Goal: Task Accomplishment & Management: Manage account settings

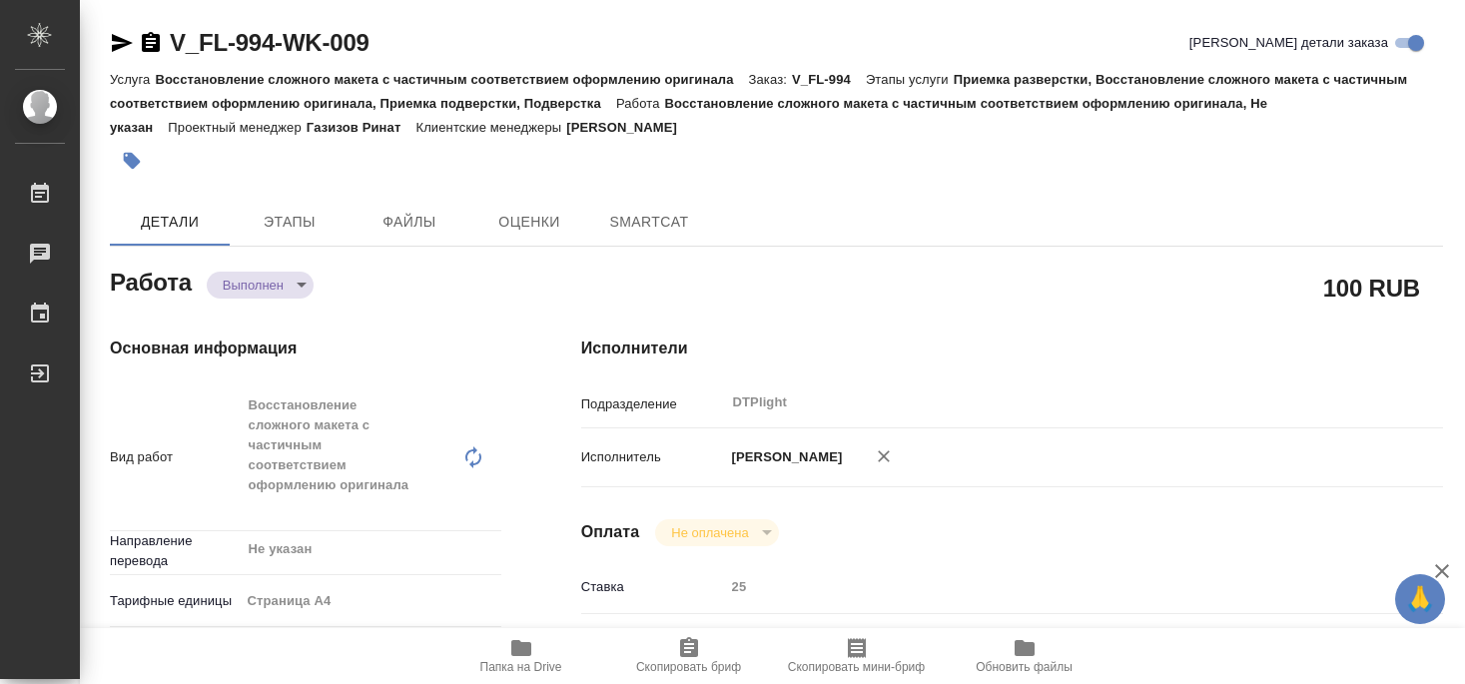
type textarea "x"
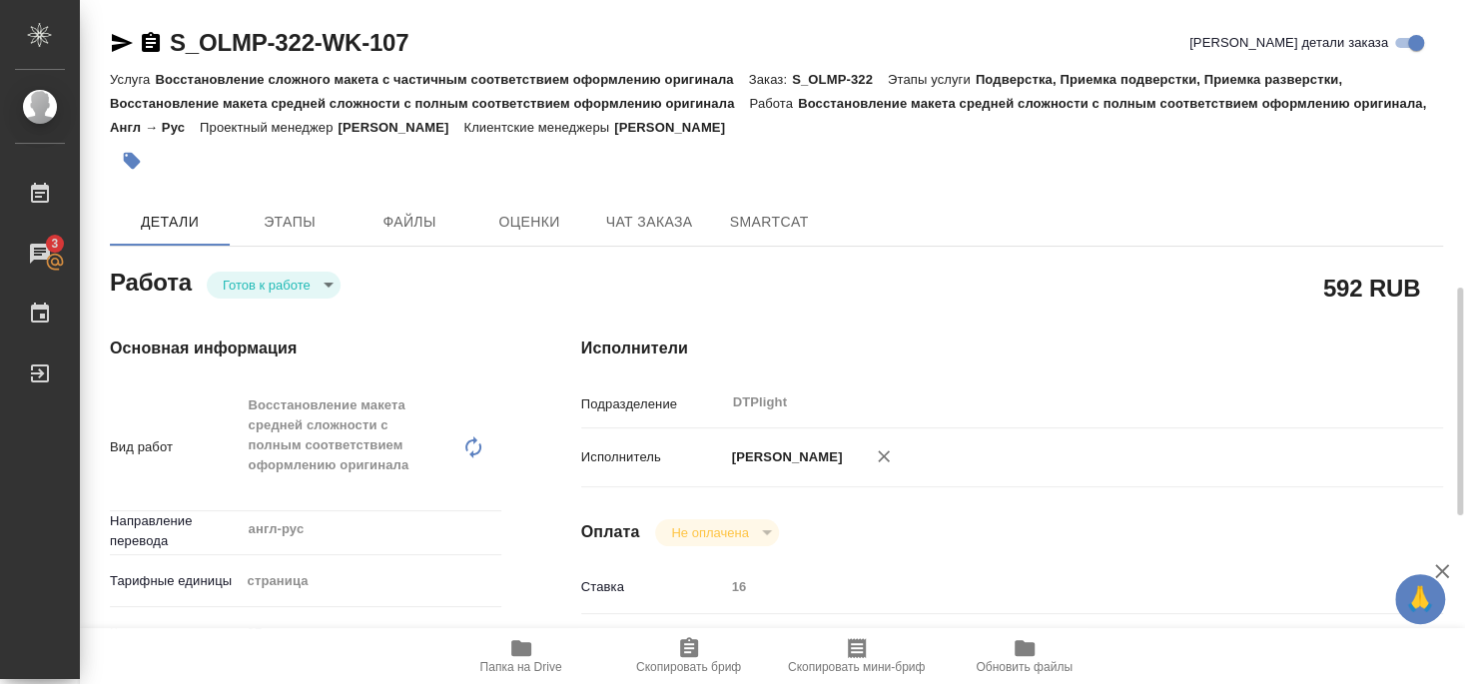
scroll to position [216, 0]
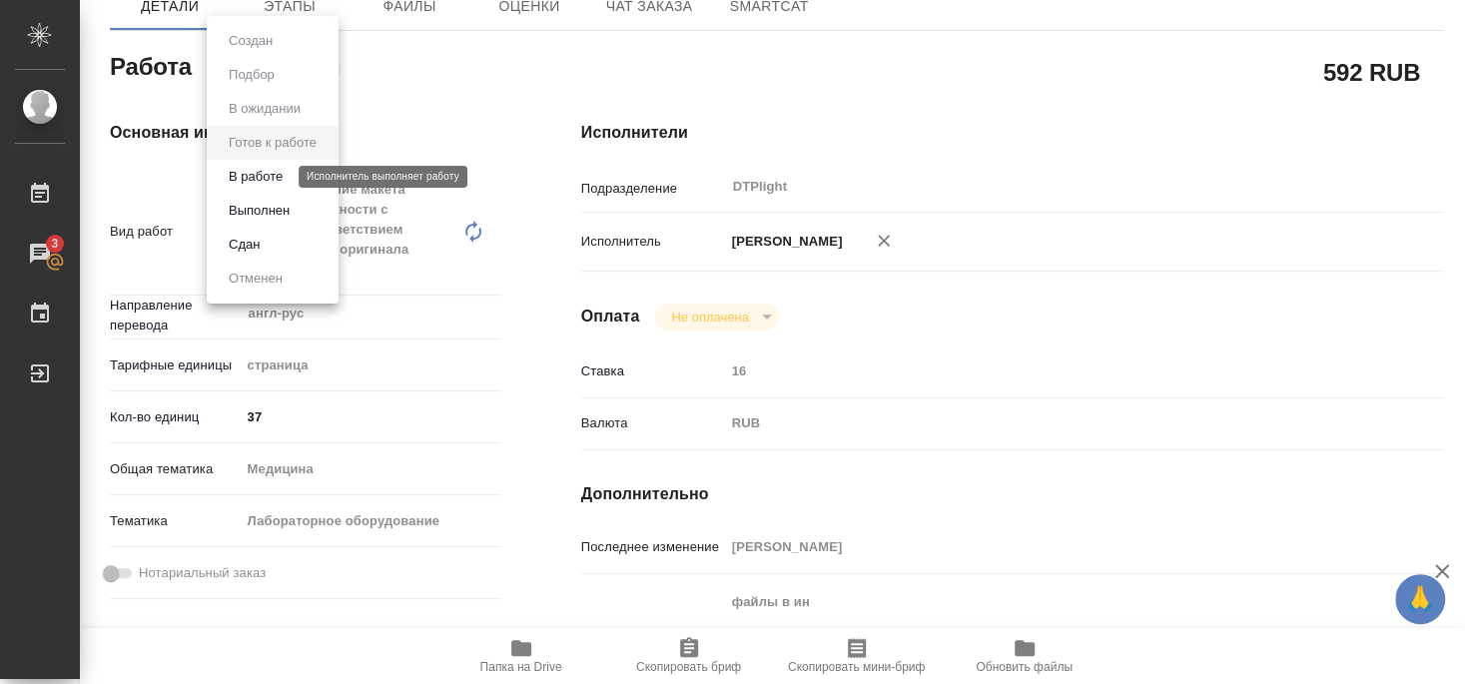
click at [270, 170] on button "В работе" at bounding box center [256, 177] width 66 height 22
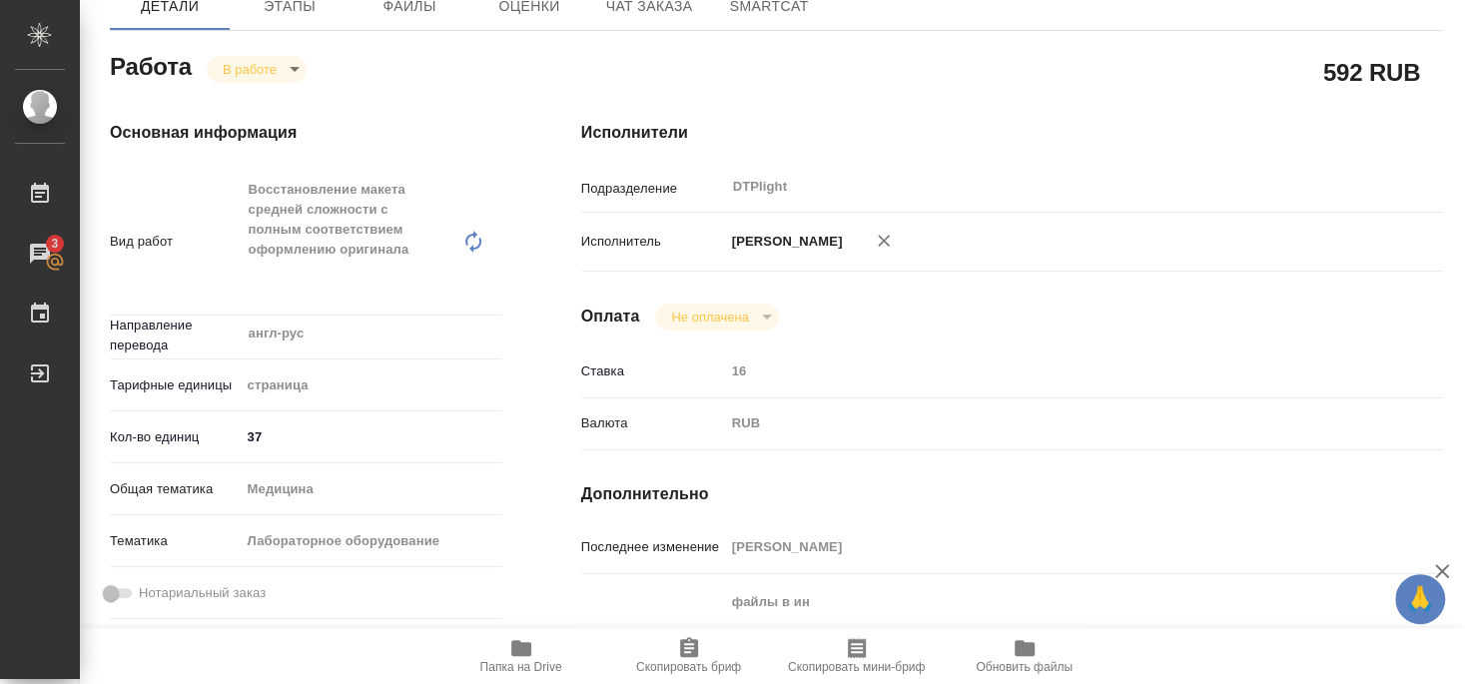
type textarea "x"
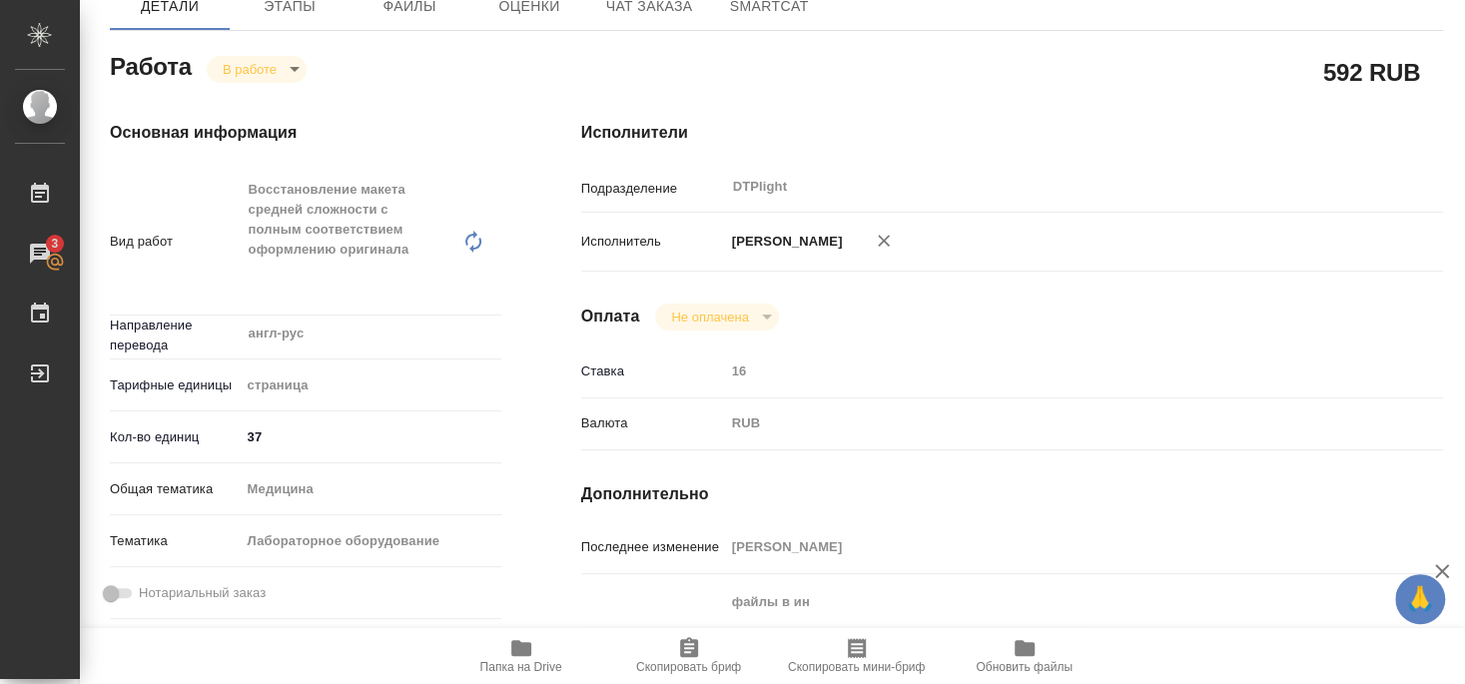
type textarea "x"
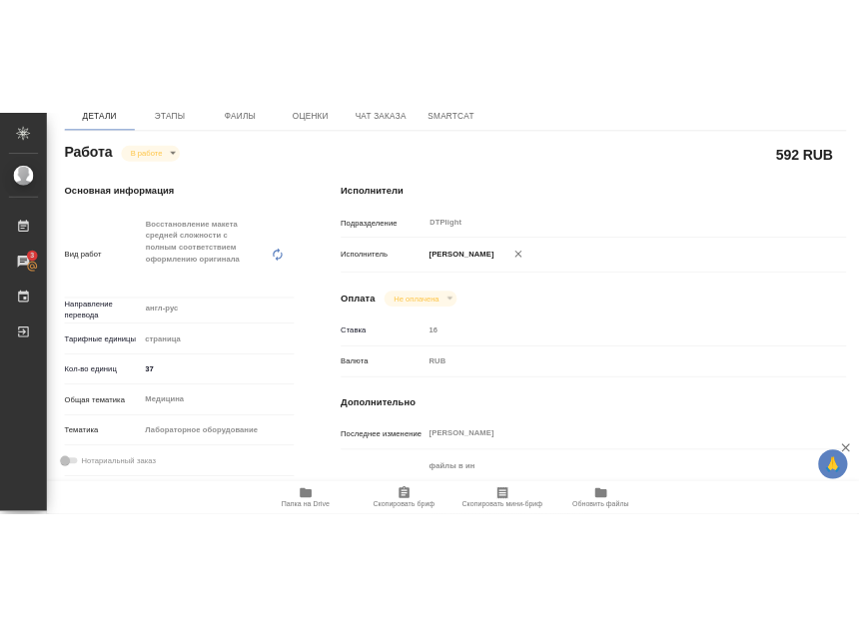
scroll to position [0, 0]
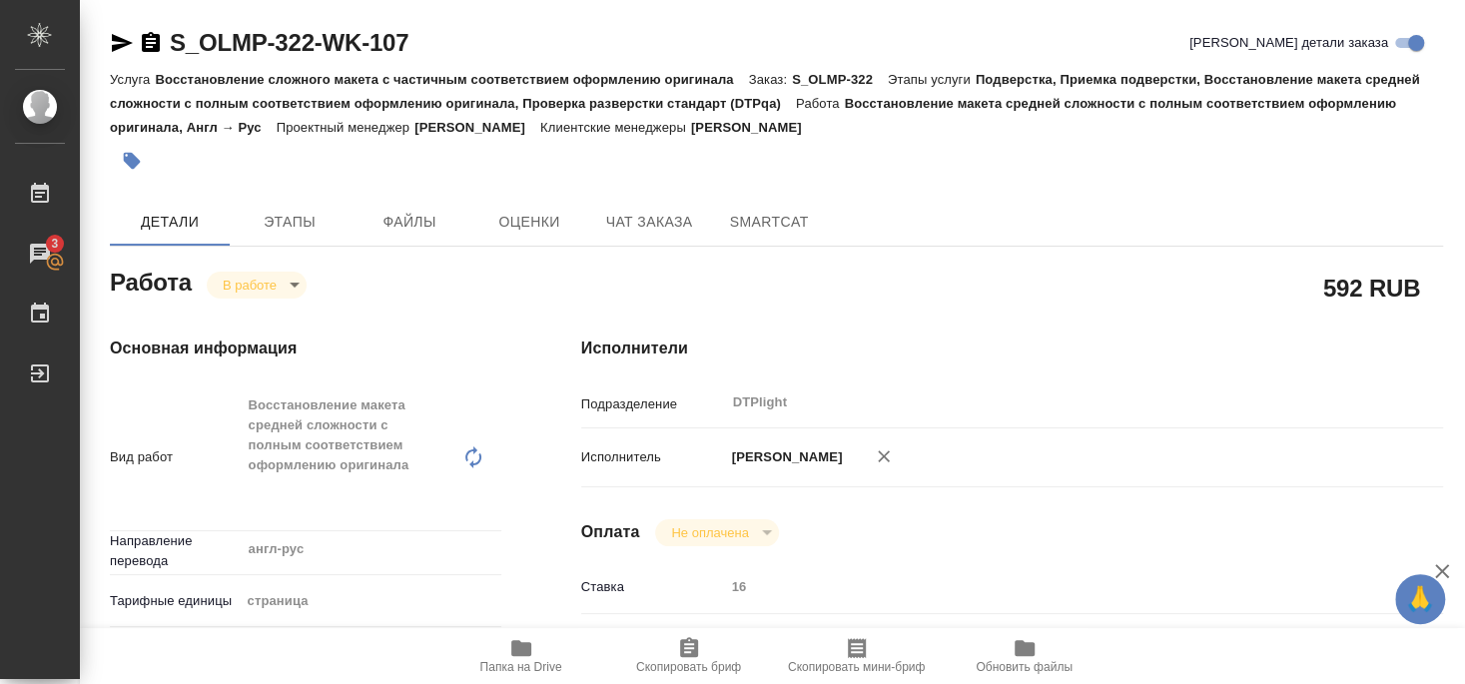
type textarea "x"
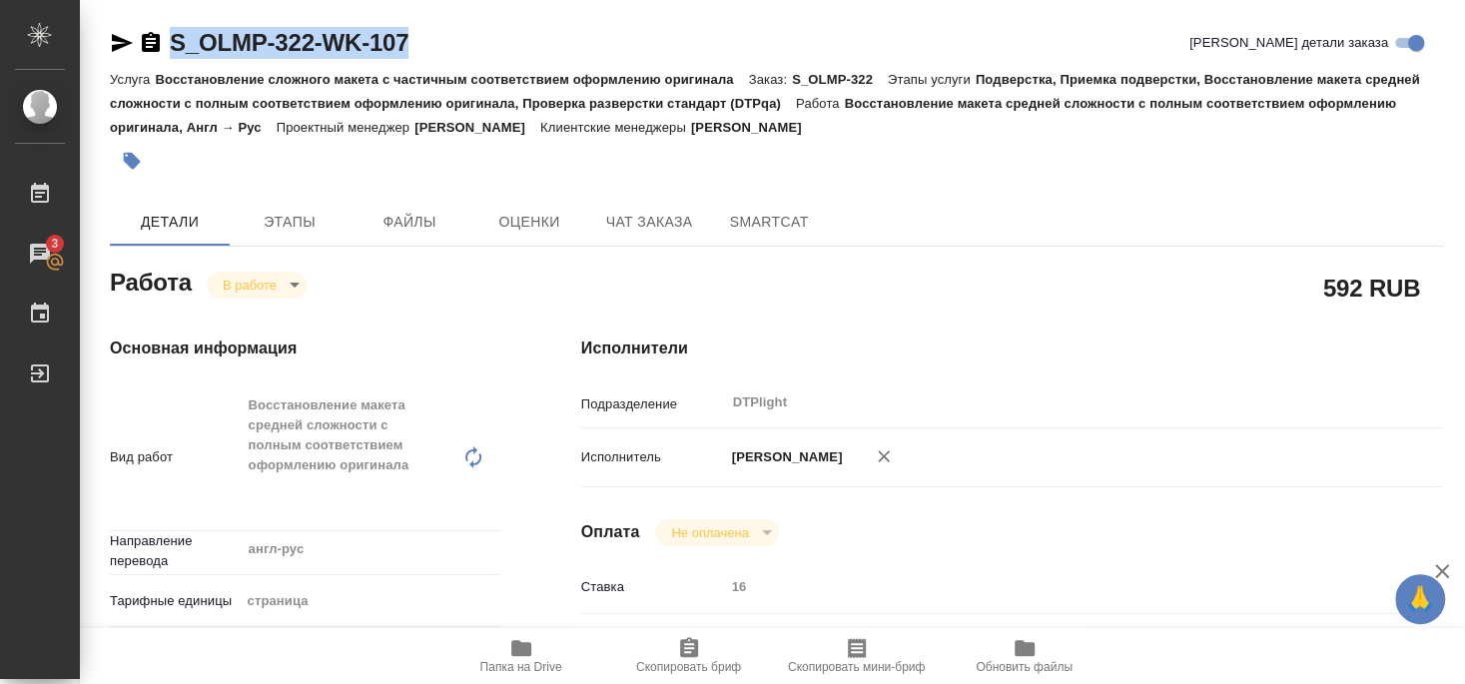
drag, startPoint x: 166, startPoint y: 67, endPoint x: 432, endPoint y: 50, distance: 267.2
click at [432, 50] on div "S_OLMP-322-WK-107 Кратко детали заказа" at bounding box center [776, 47] width 1333 height 40
copy div "S_OLMP-322-WK-107"
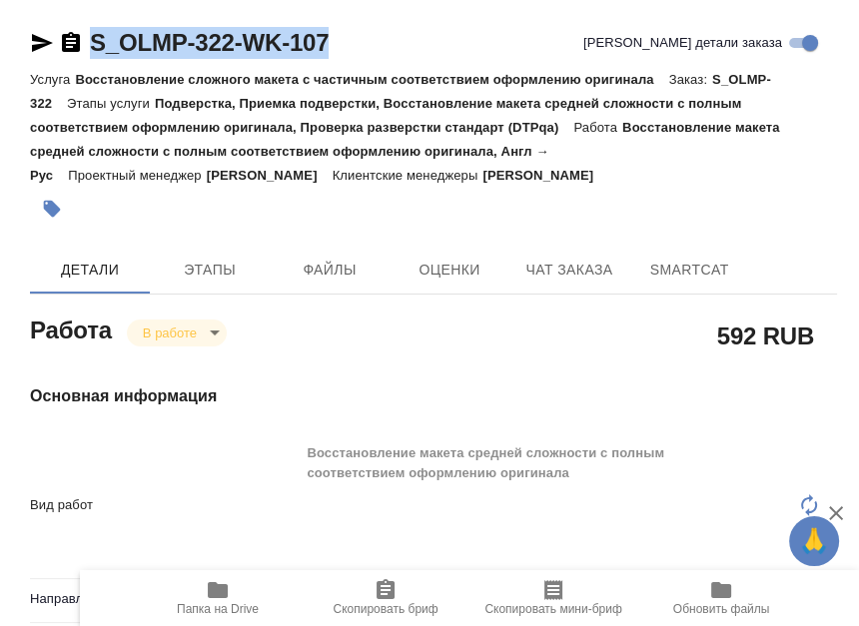
type textarea "x"
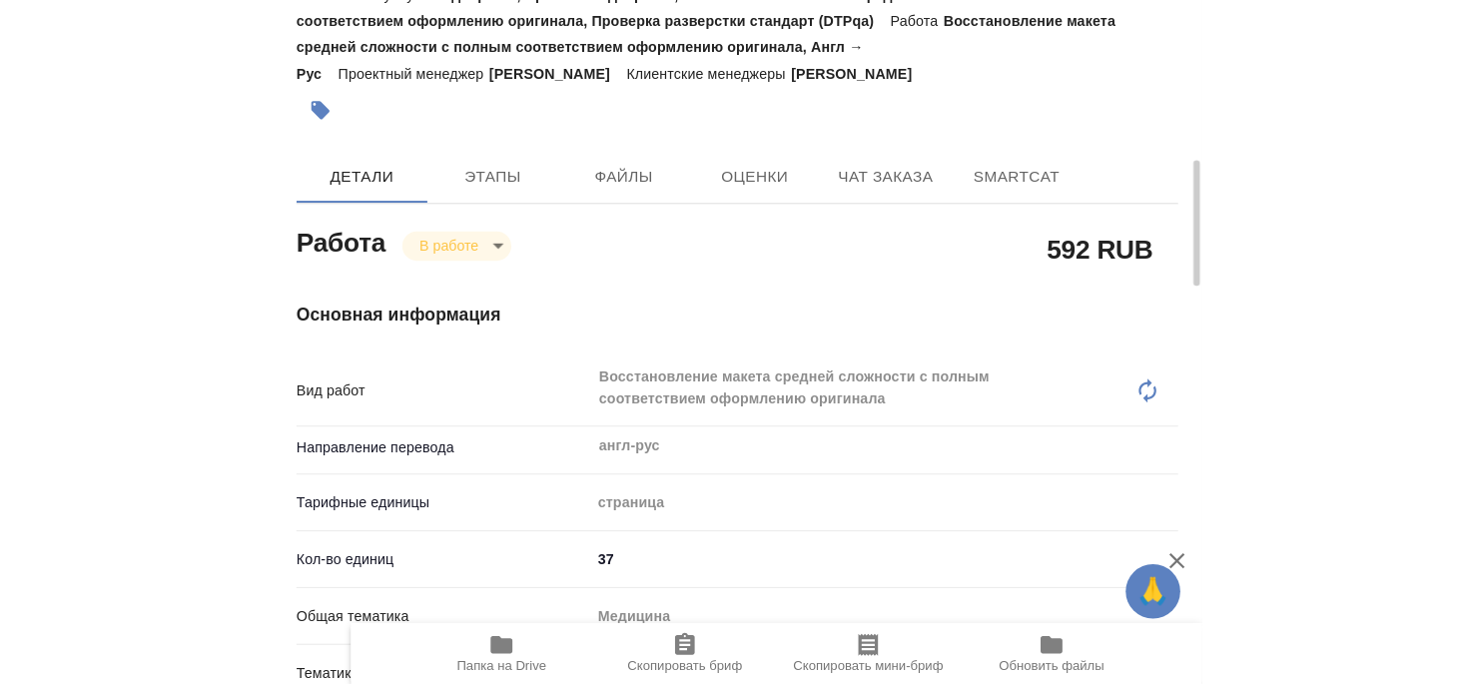
scroll to position [324, 0]
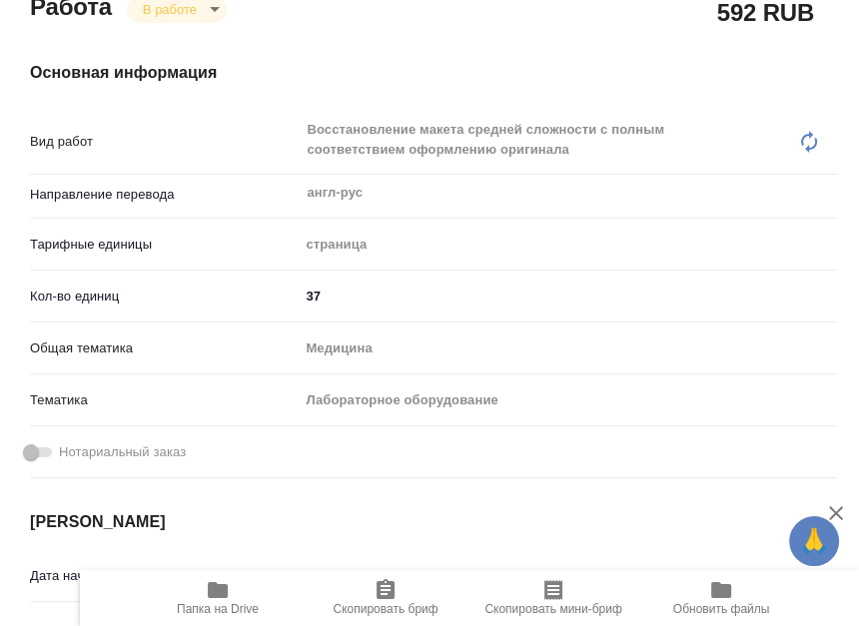
click at [270, 279] on div "Кол-во единиц 37" at bounding box center [433, 296] width 807 height 35
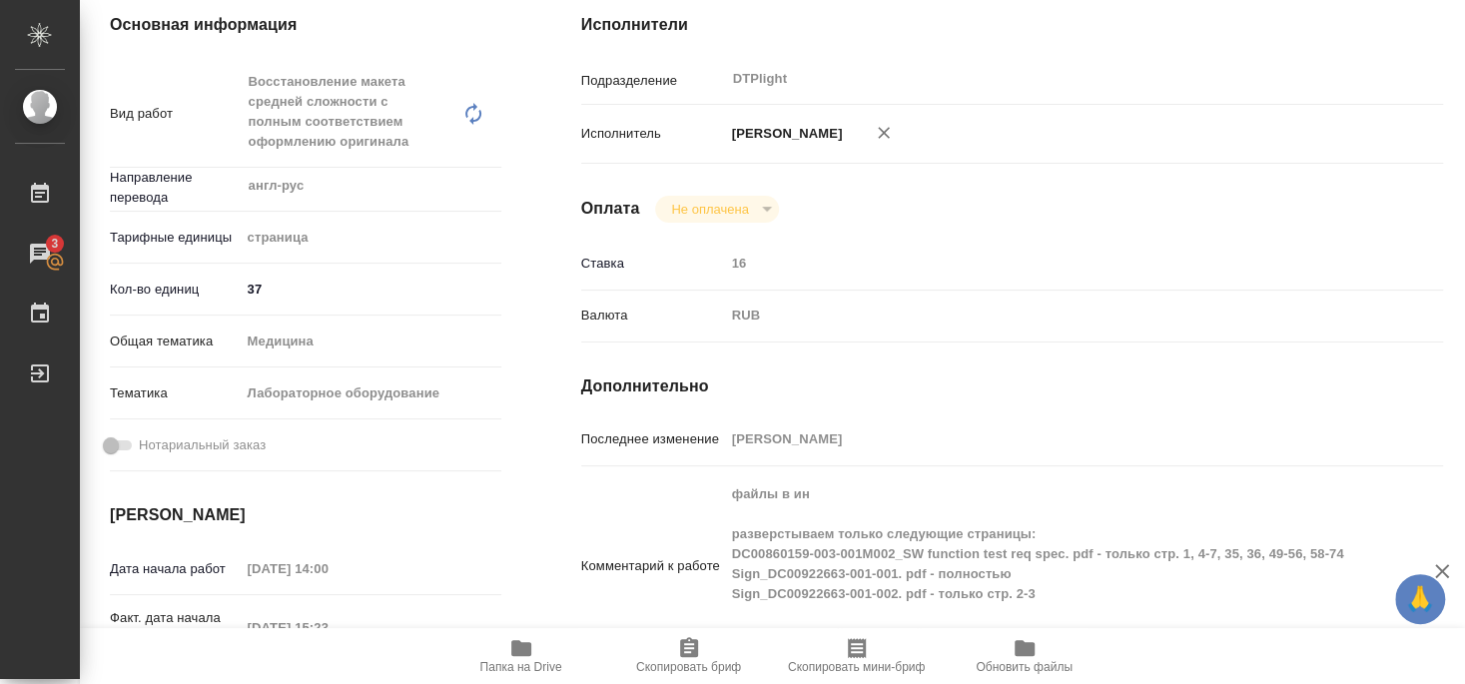
type textarea "x"
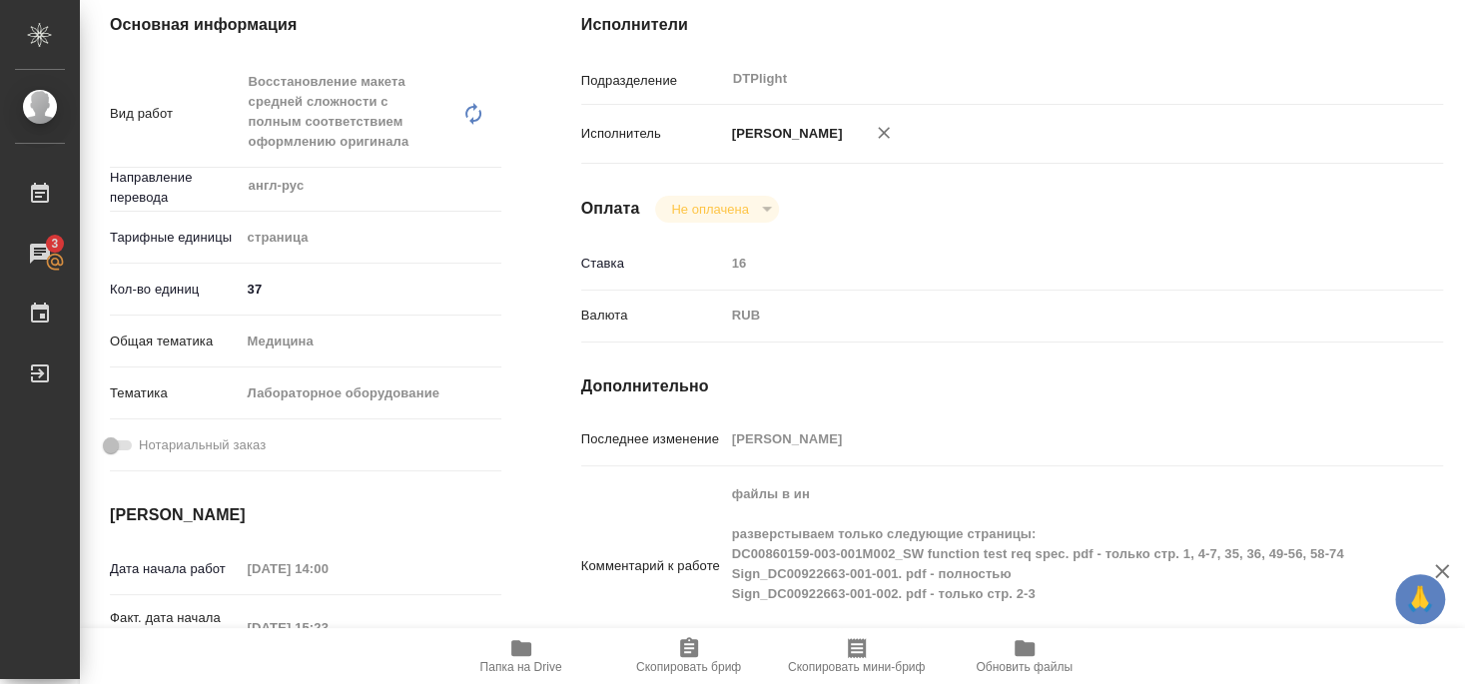
type textarea "x"
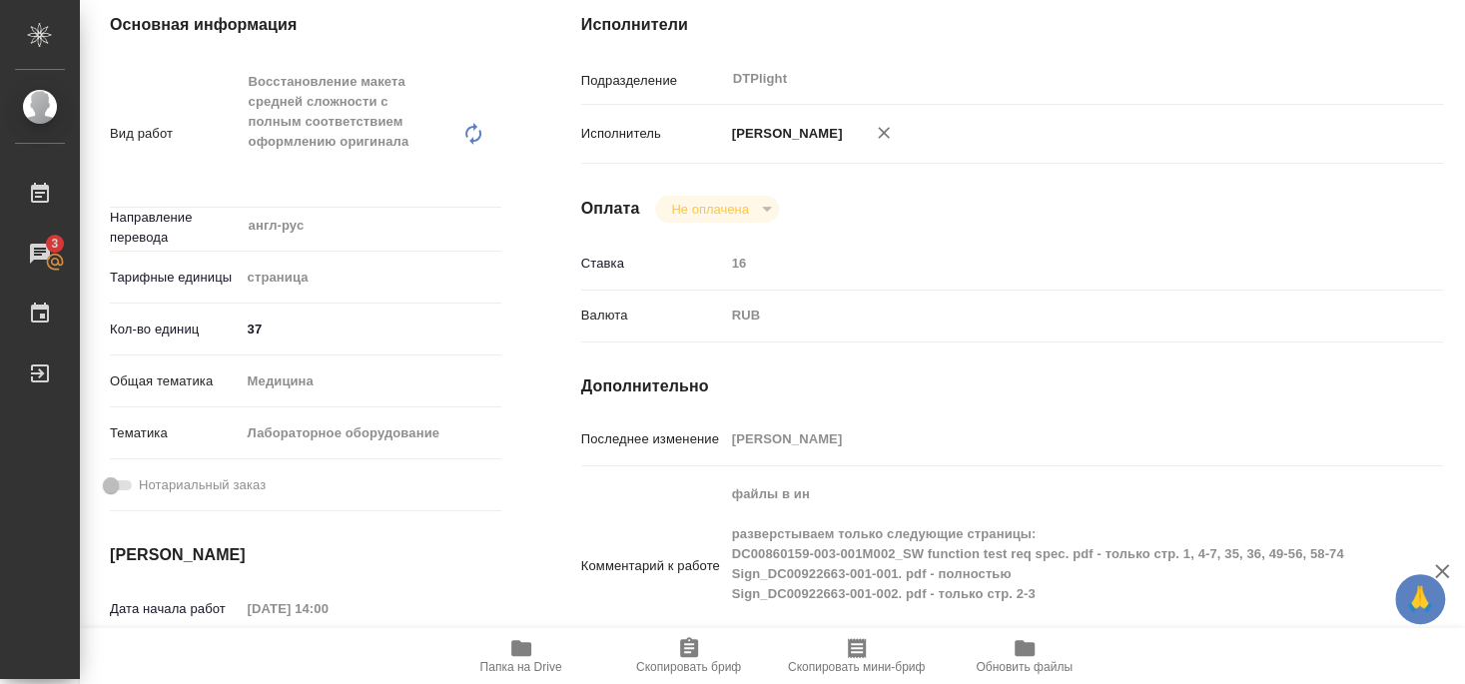
scroll to position [539, 0]
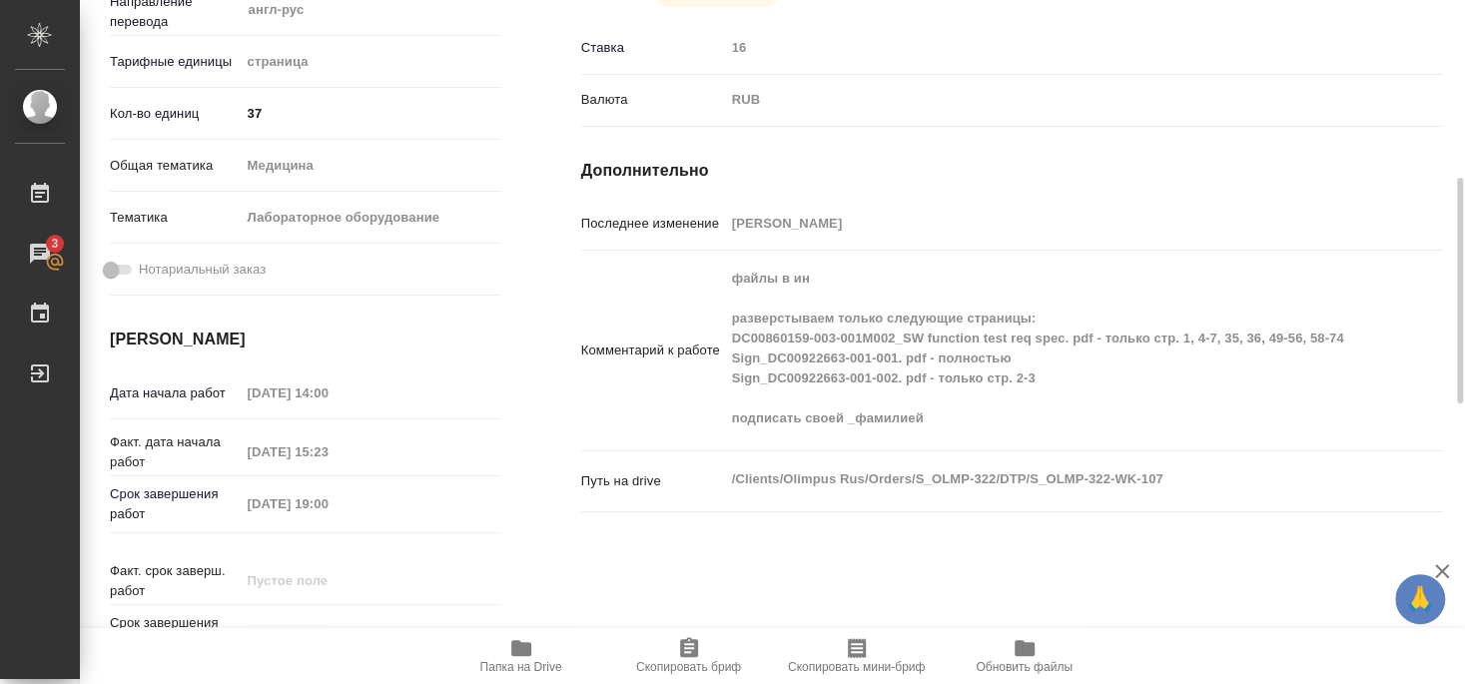
click at [521, 665] on span "Папка на Drive" at bounding box center [521, 667] width 82 height 14
type textarea "x"
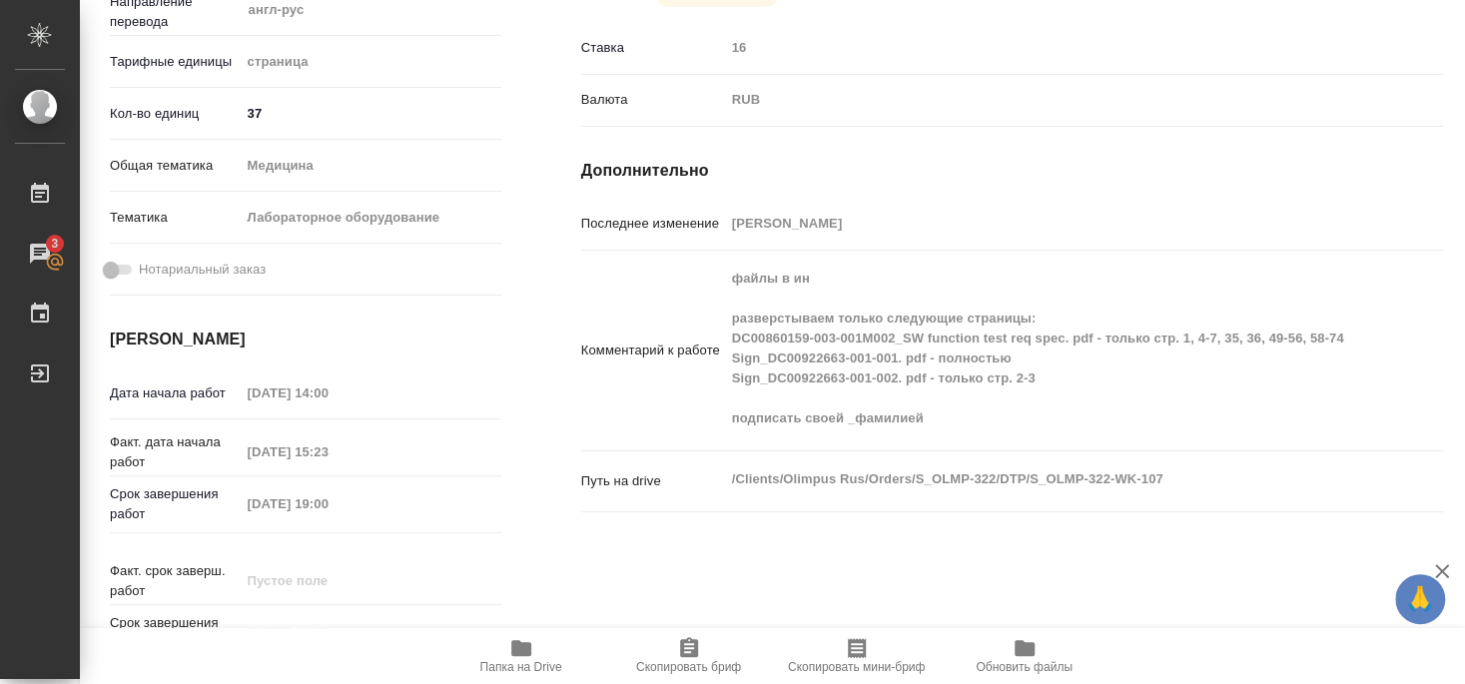
type textarea "x"
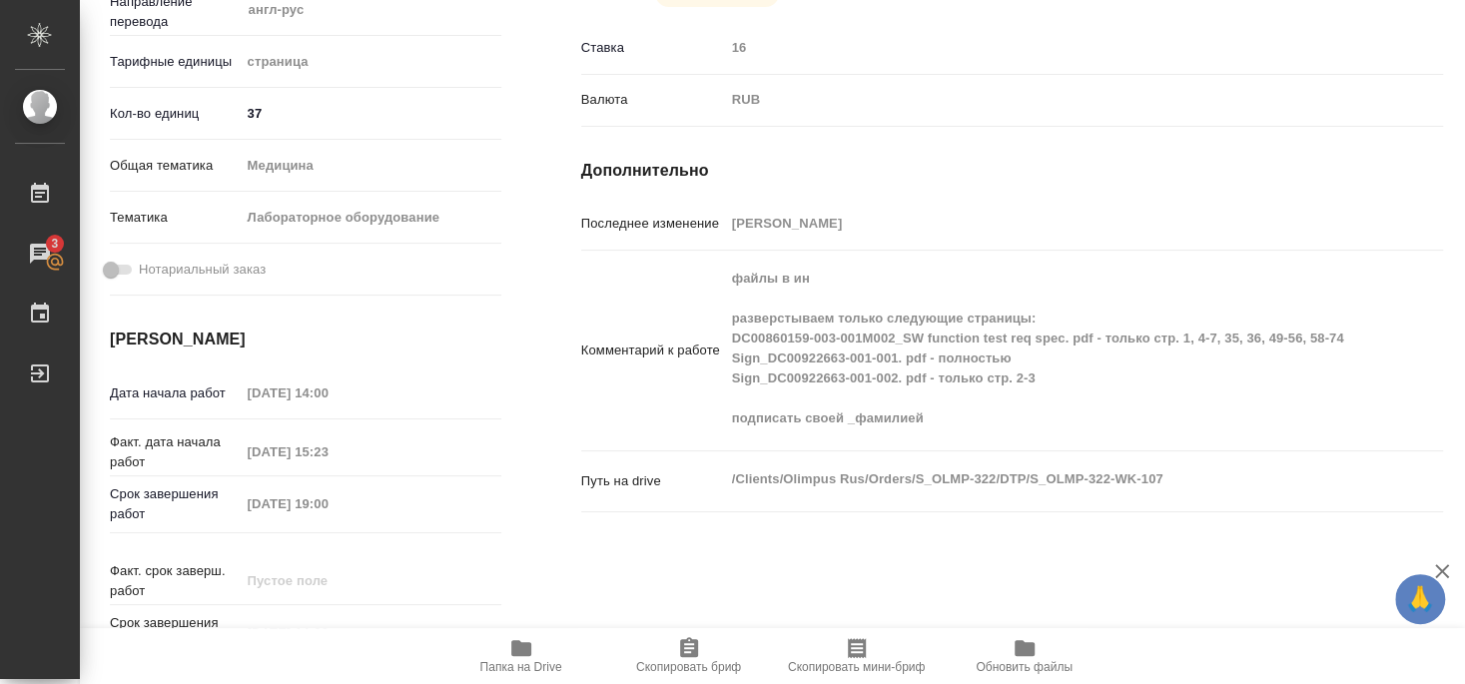
type textarea "x"
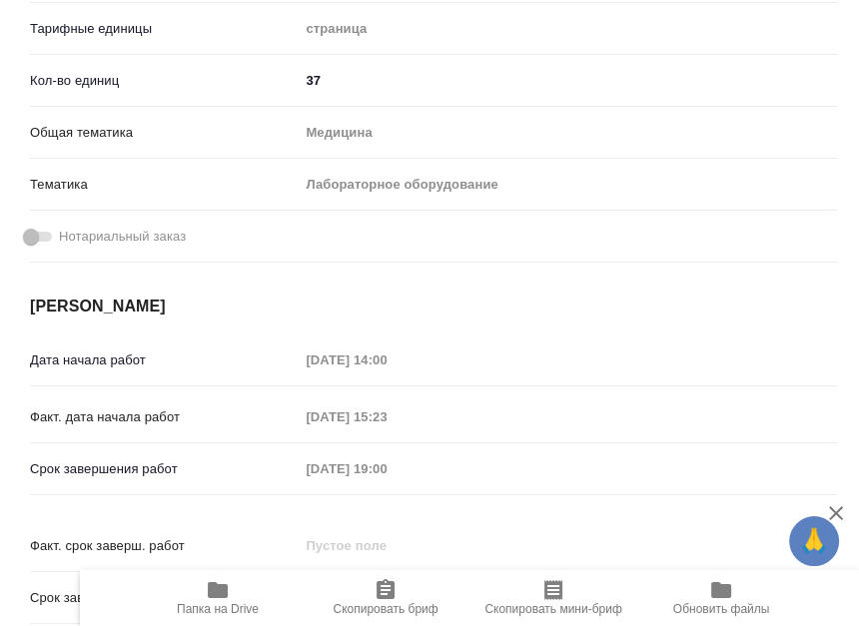
type textarea "x"
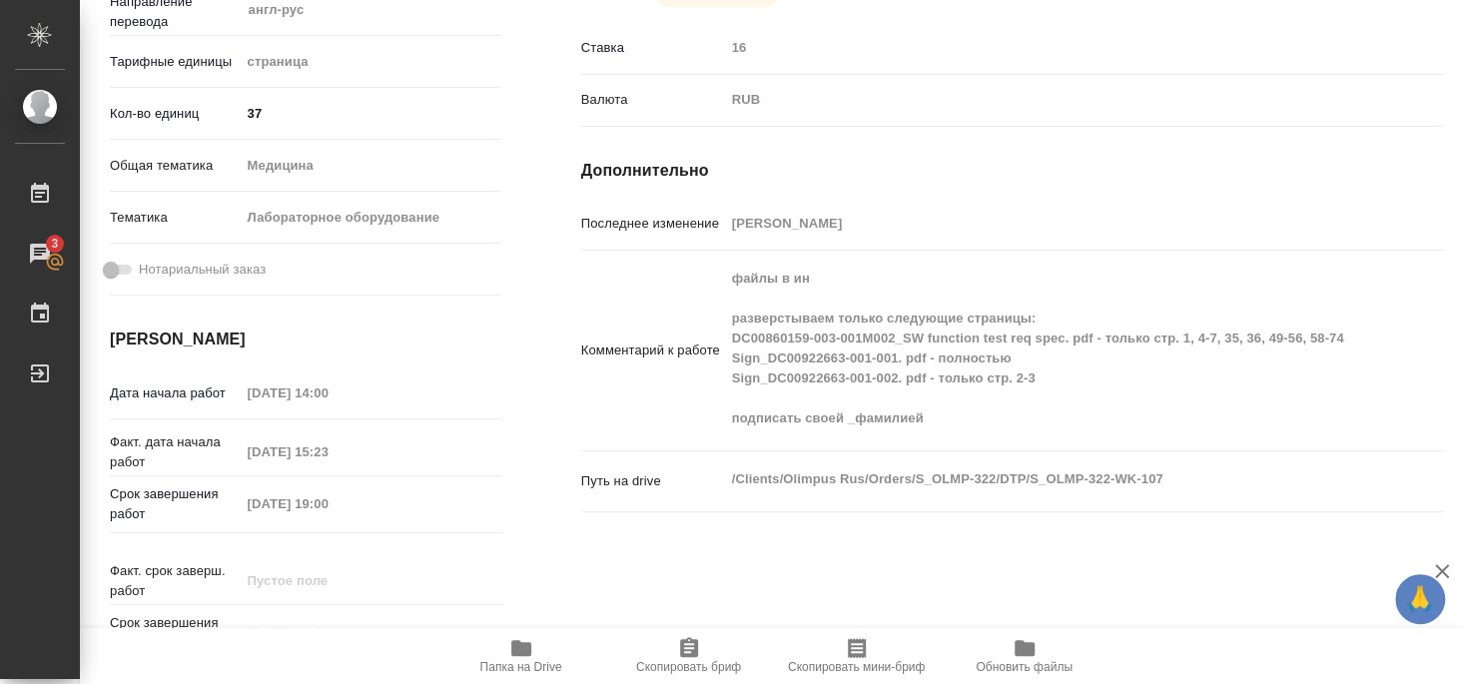
type textarea "x"
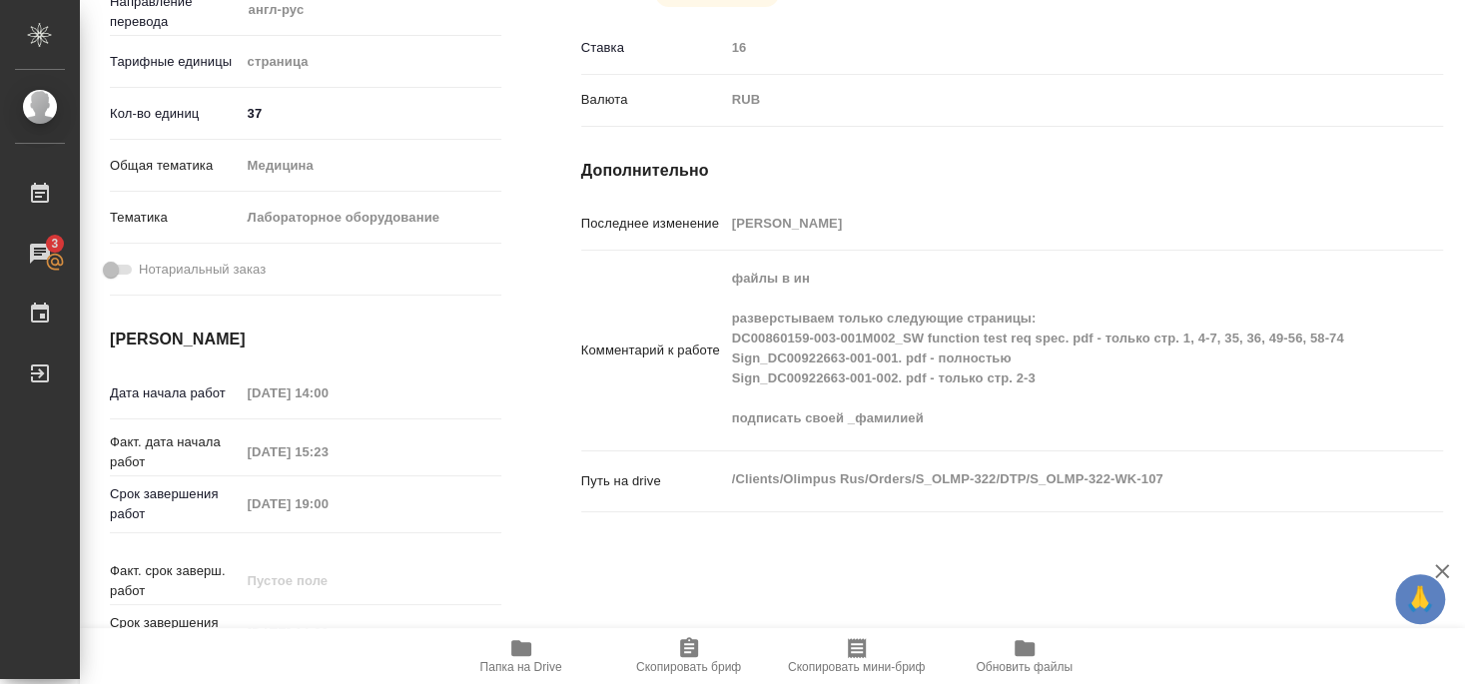
type textarea "x"
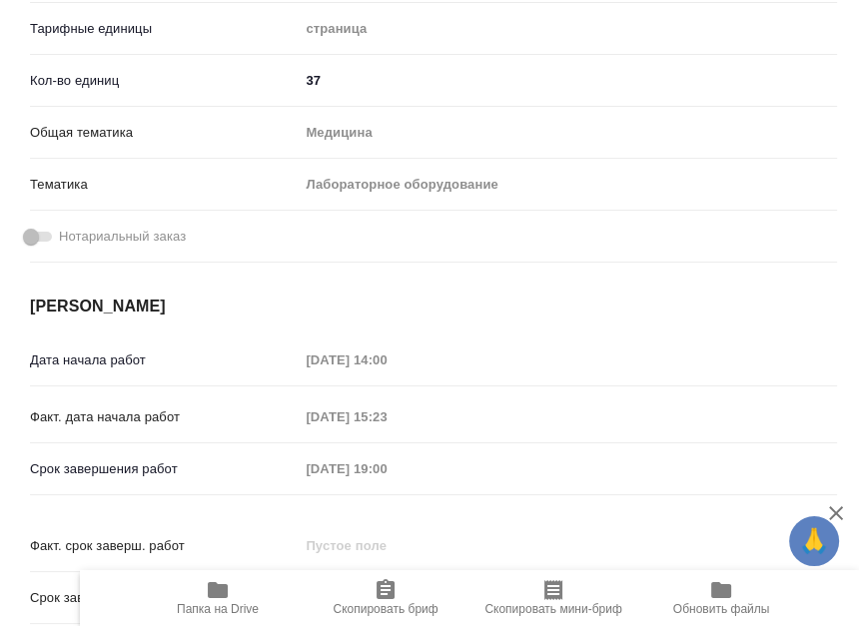
scroll to position [620, 0]
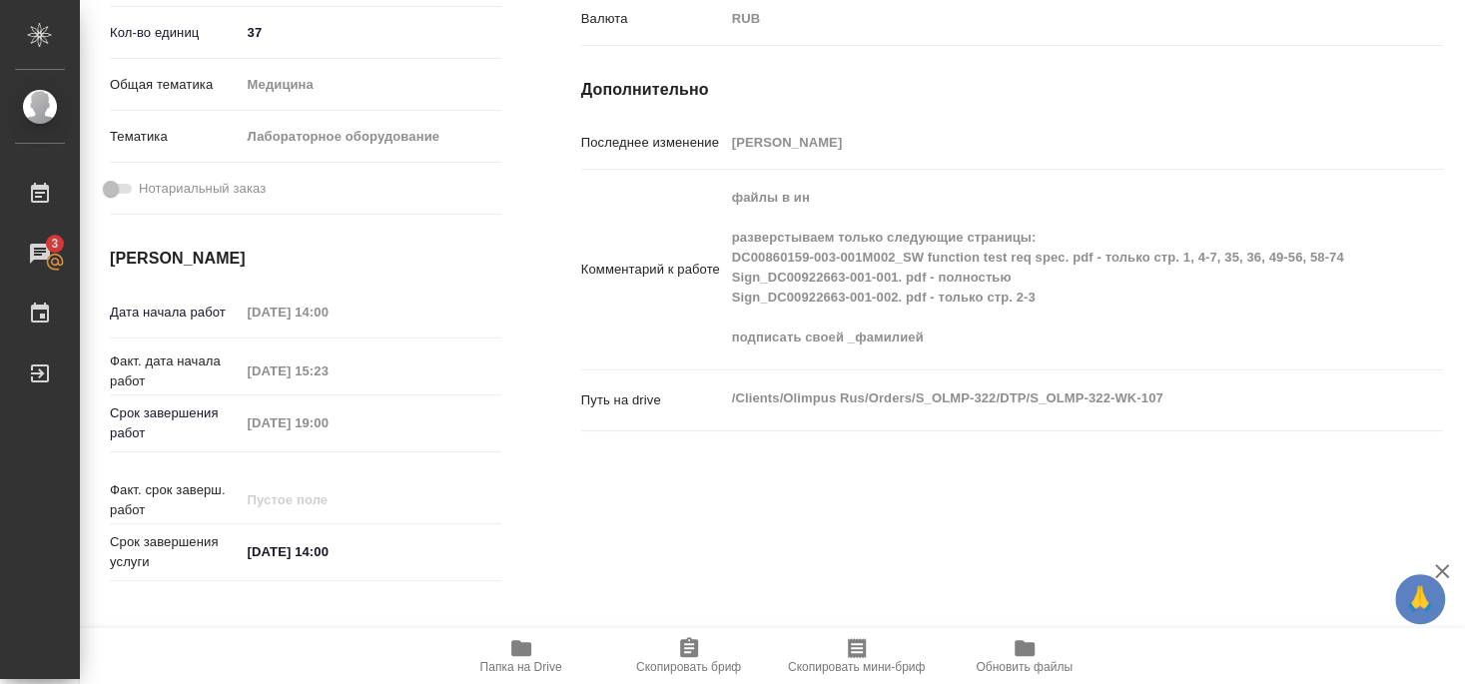
type textarea "x"
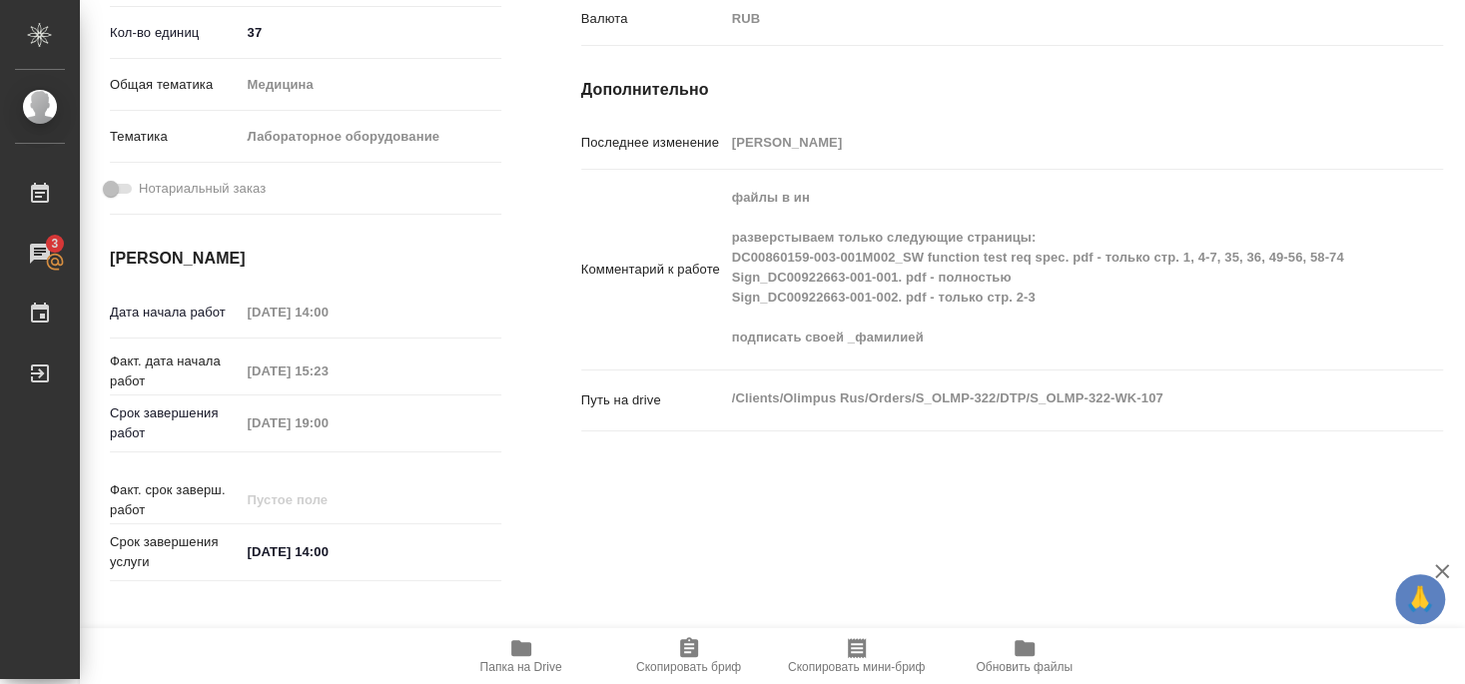
type textarea "x"
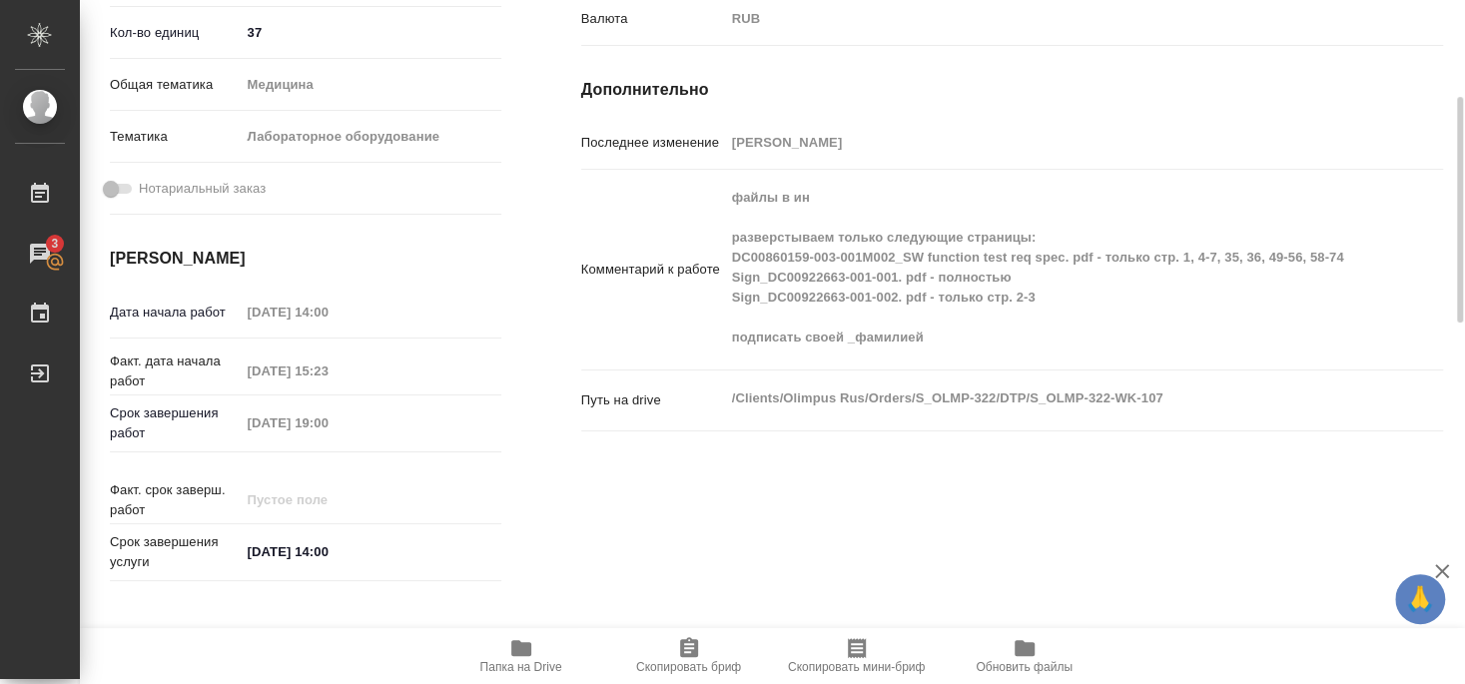
type textarea "x"
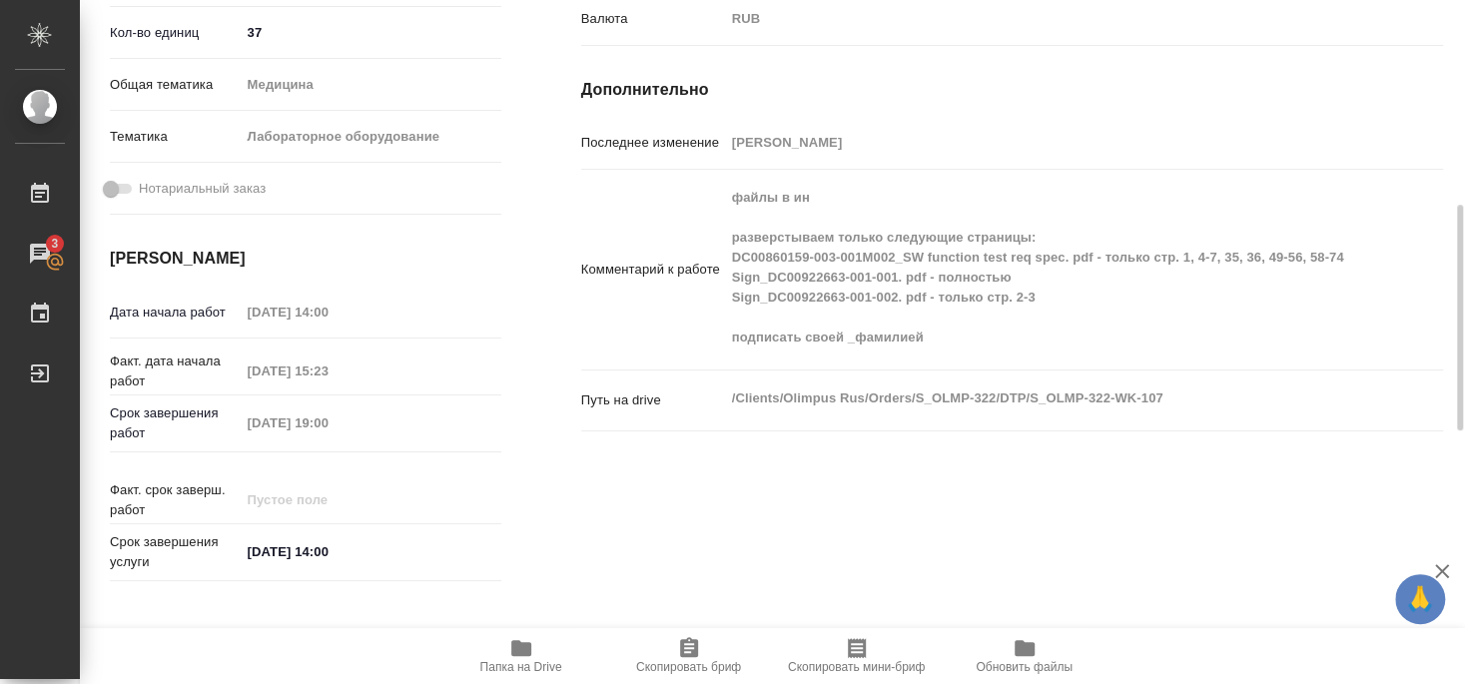
type textarea "x"
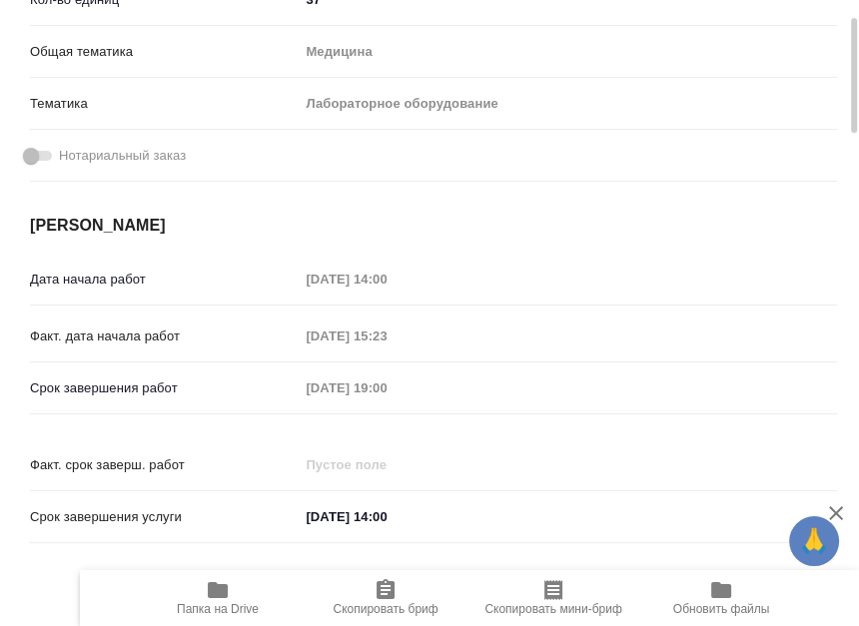
type textarea "x"
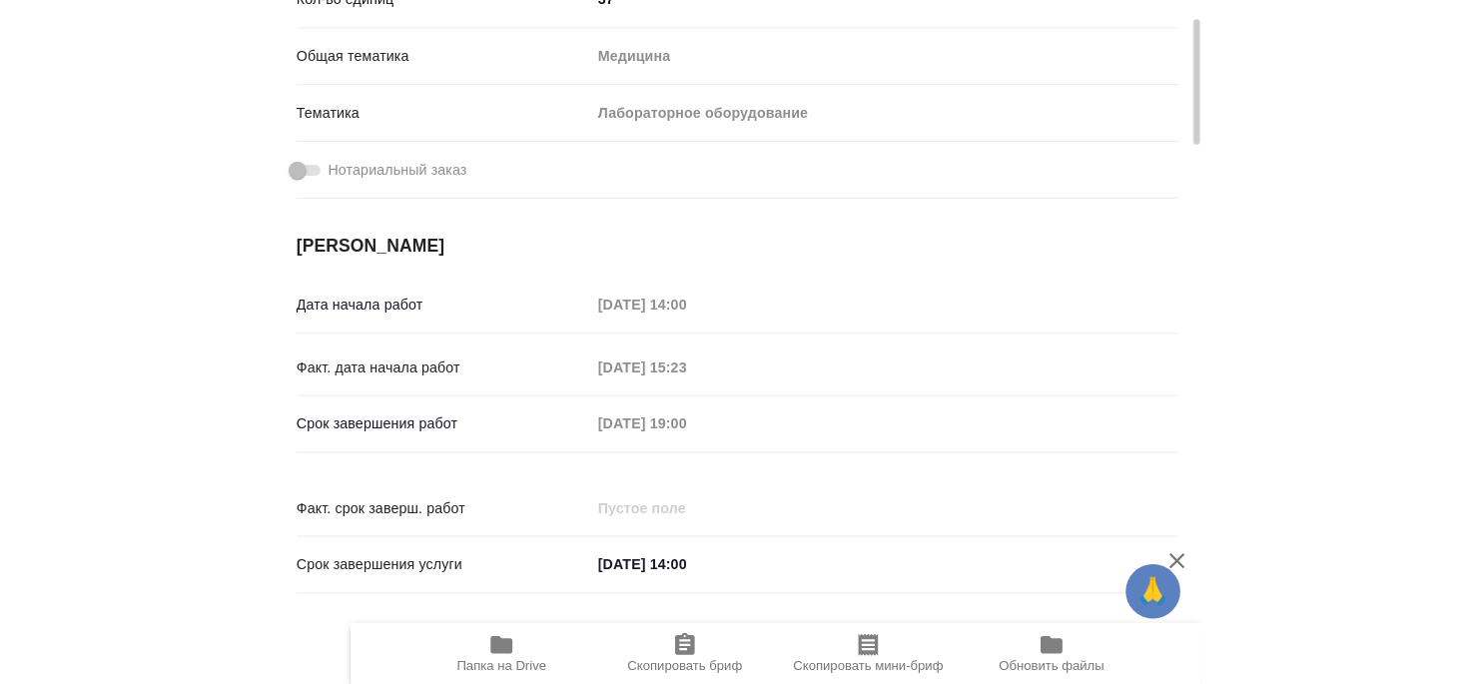
scroll to position [539, 0]
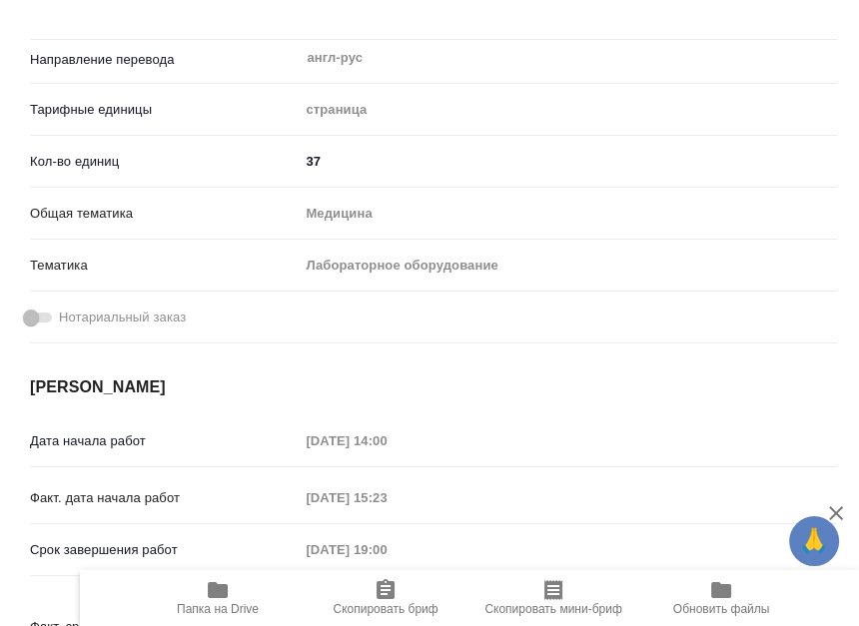
type textarea "x"
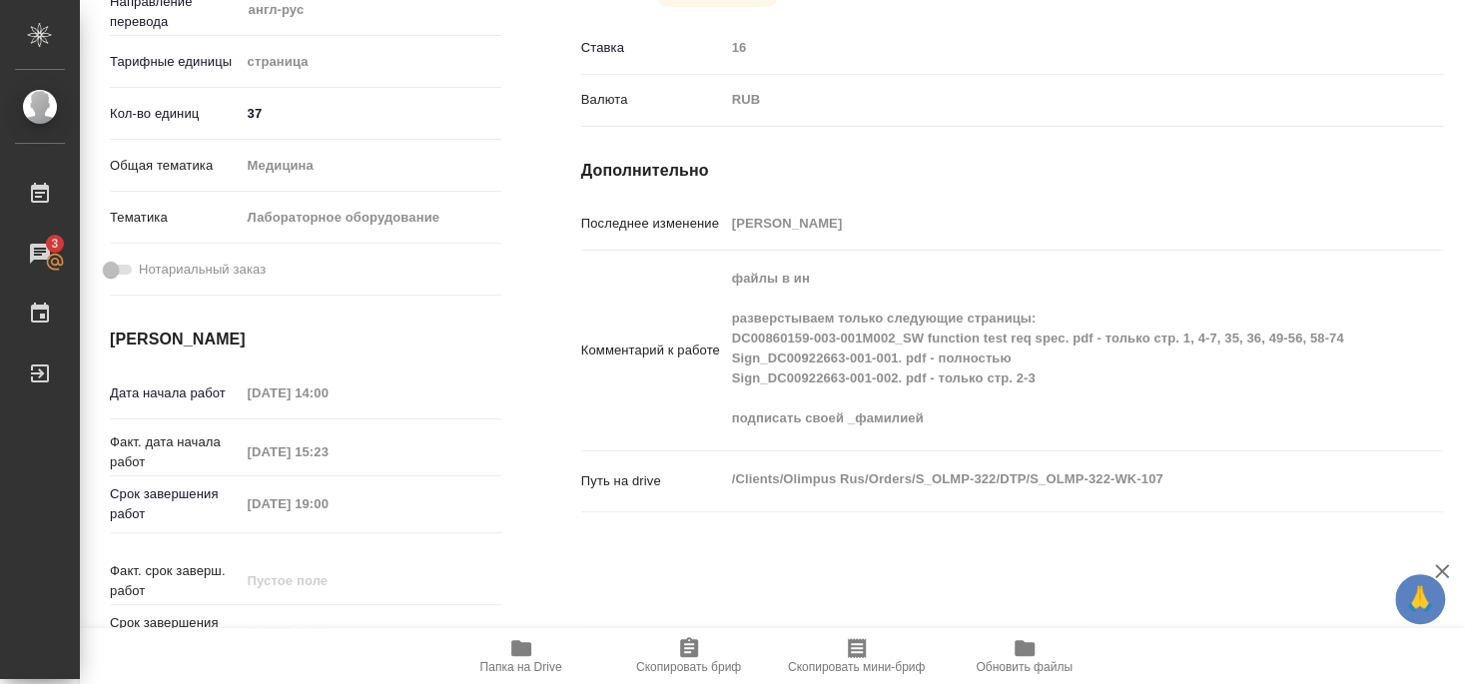
type textarea "x"
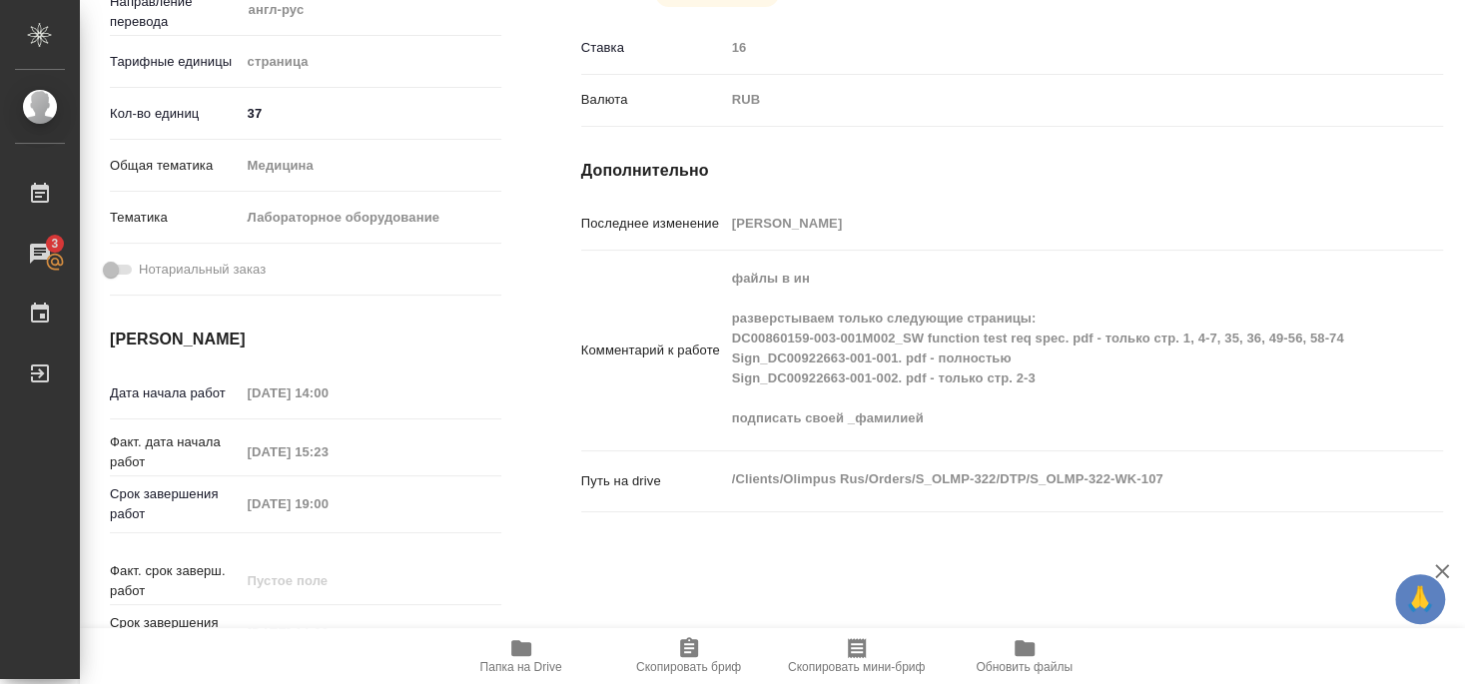
scroll to position [620, 0]
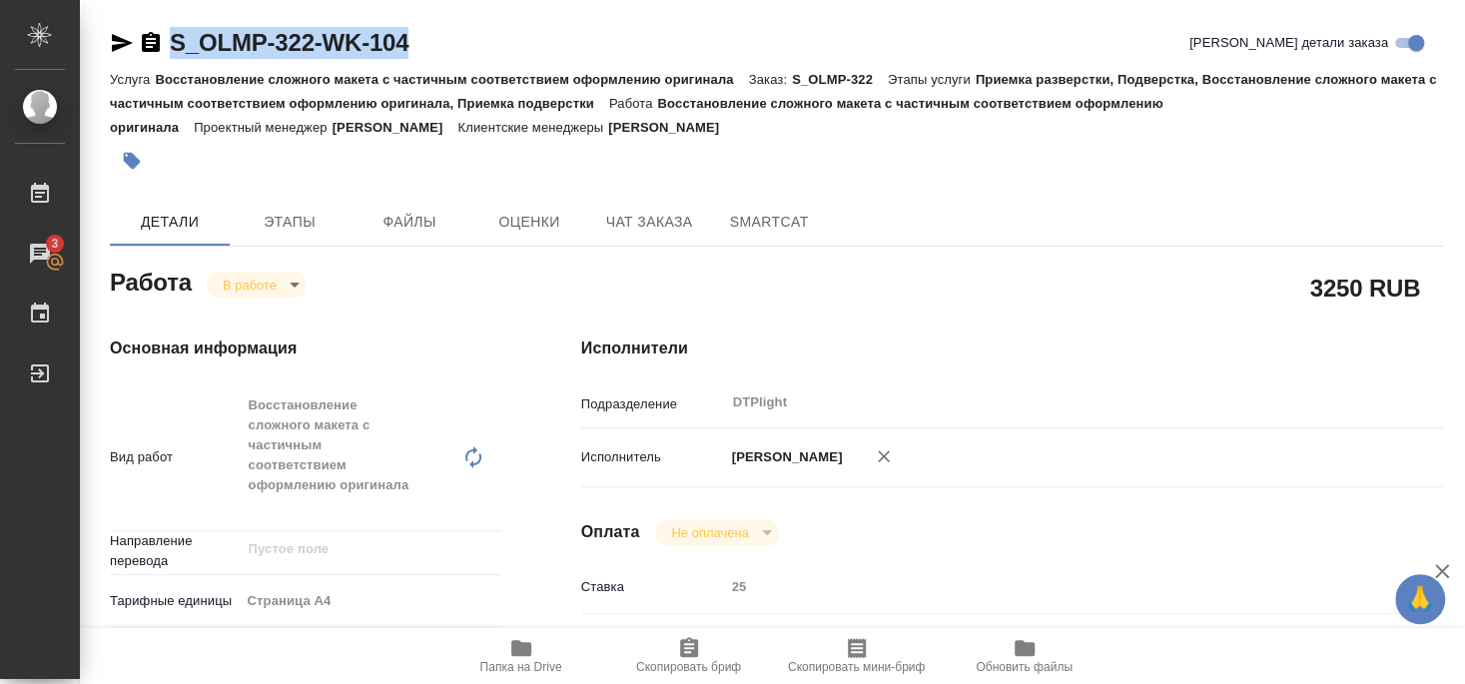
drag, startPoint x: 165, startPoint y: 64, endPoint x: 440, endPoint y: 42, distance: 276.5
click at [440, 42] on div "S_OLMP-322-WK-104 Кратко детали заказа" at bounding box center [776, 47] width 1333 height 40
copy div "S_OLMP-322-WK-104"
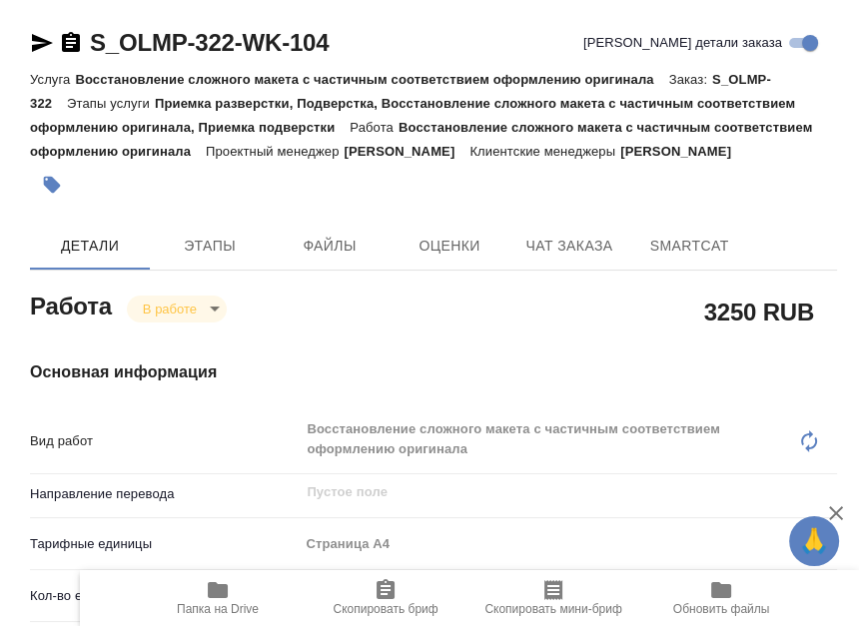
drag, startPoint x: 280, startPoint y: 208, endPoint x: 390, endPoint y: 158, distance: 120.7
click at [279, 207] on div at bounding box center [299, 185] width 538 height 44
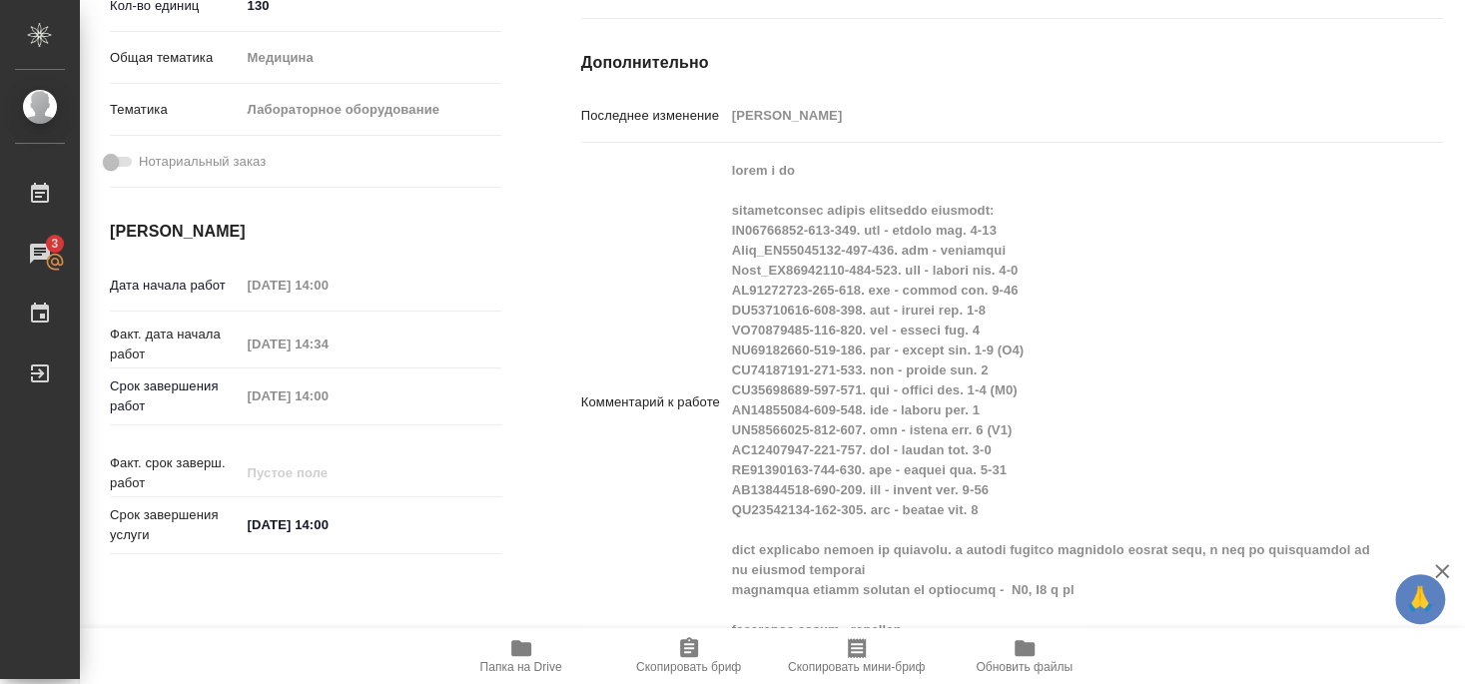
scroll to position [755, 0]
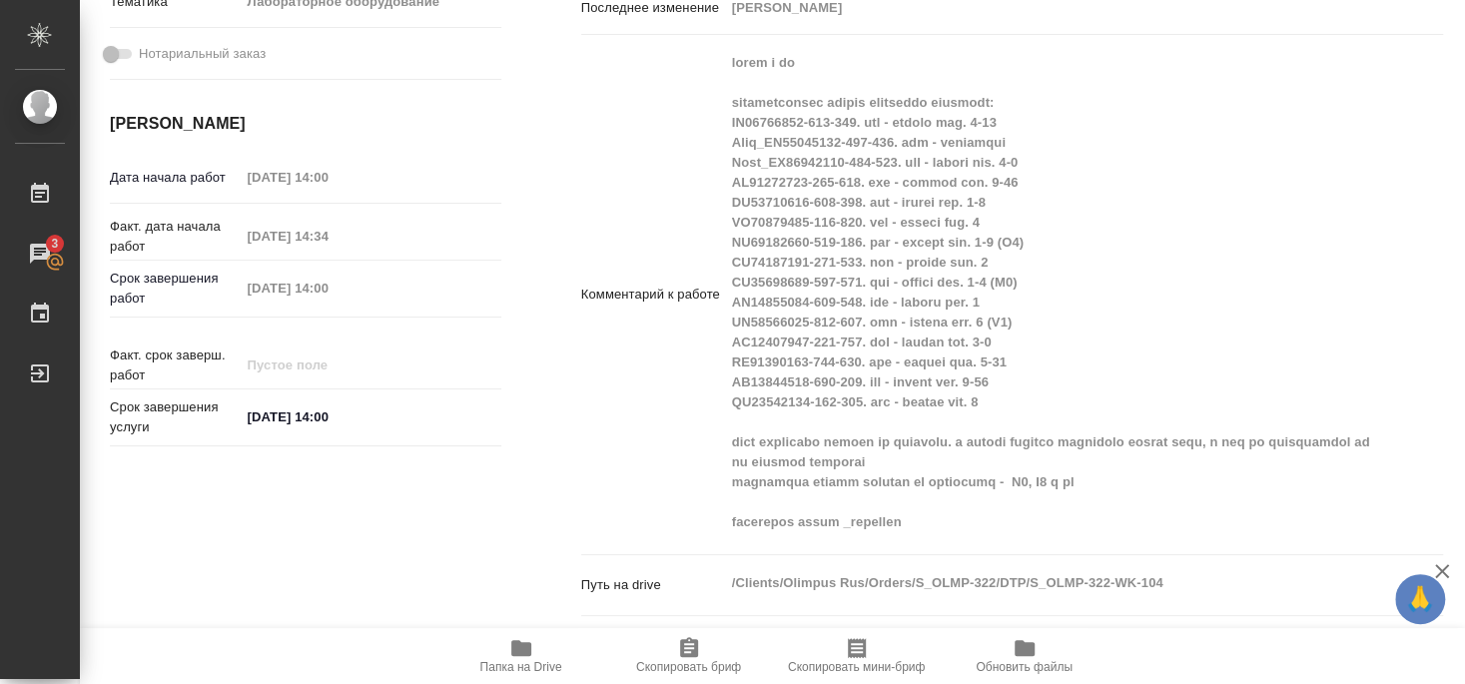
click at [519, 625] on span "Папка на Drive" at bounding box center [521, 667] width 82 height 14
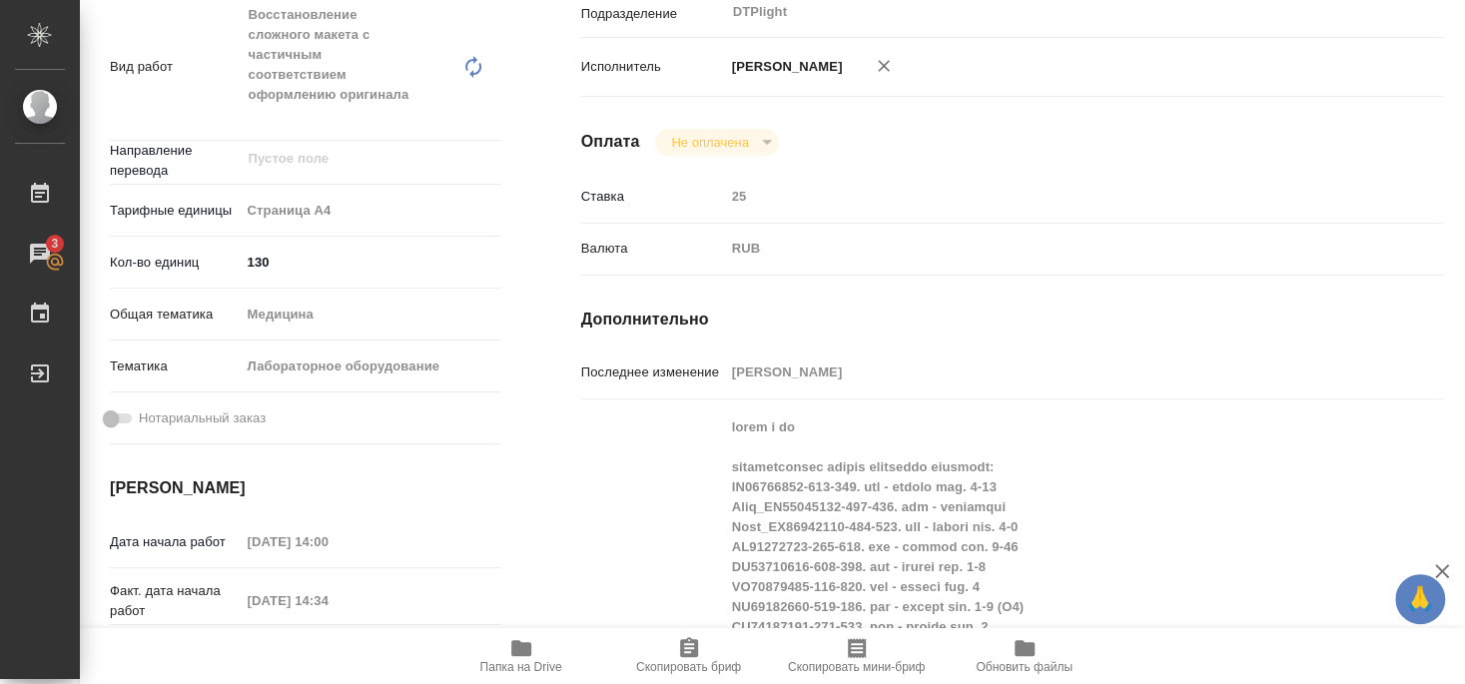
scroll to position [391, 0]
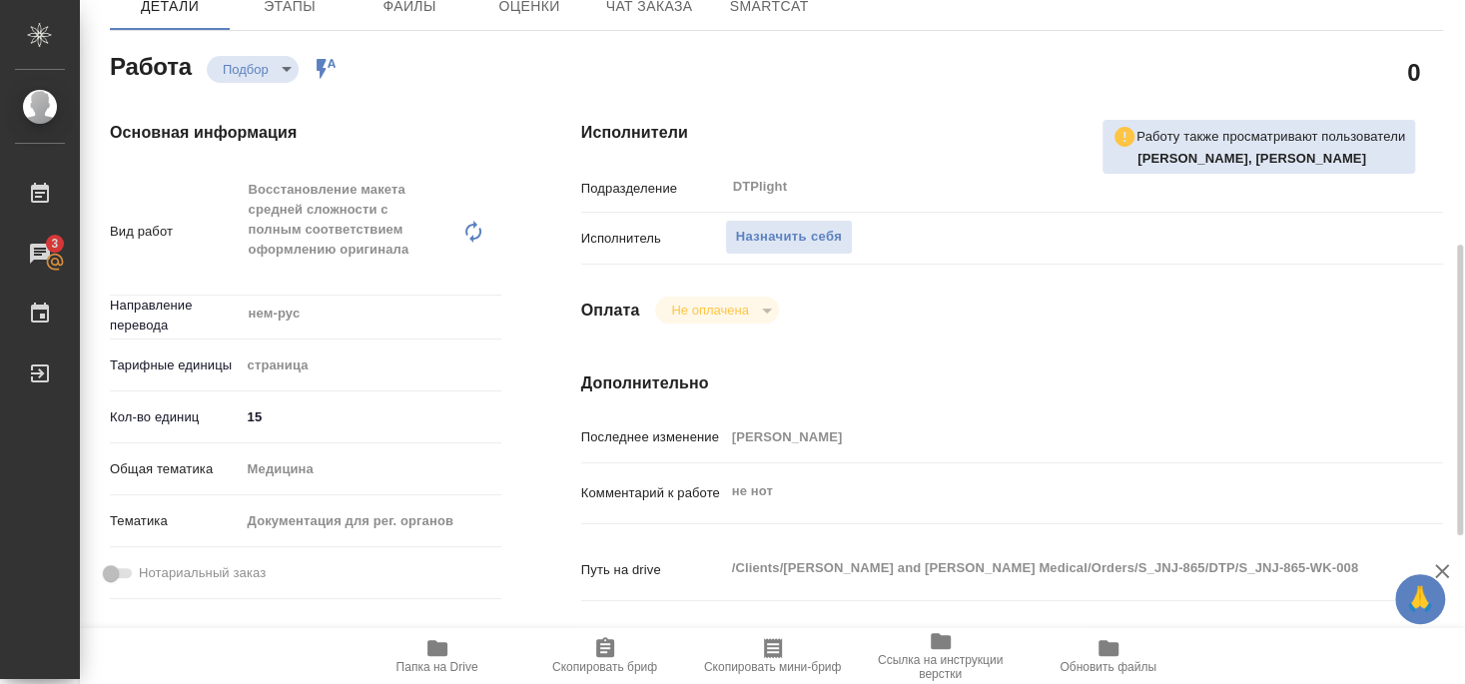
scroll to position [324, 0]
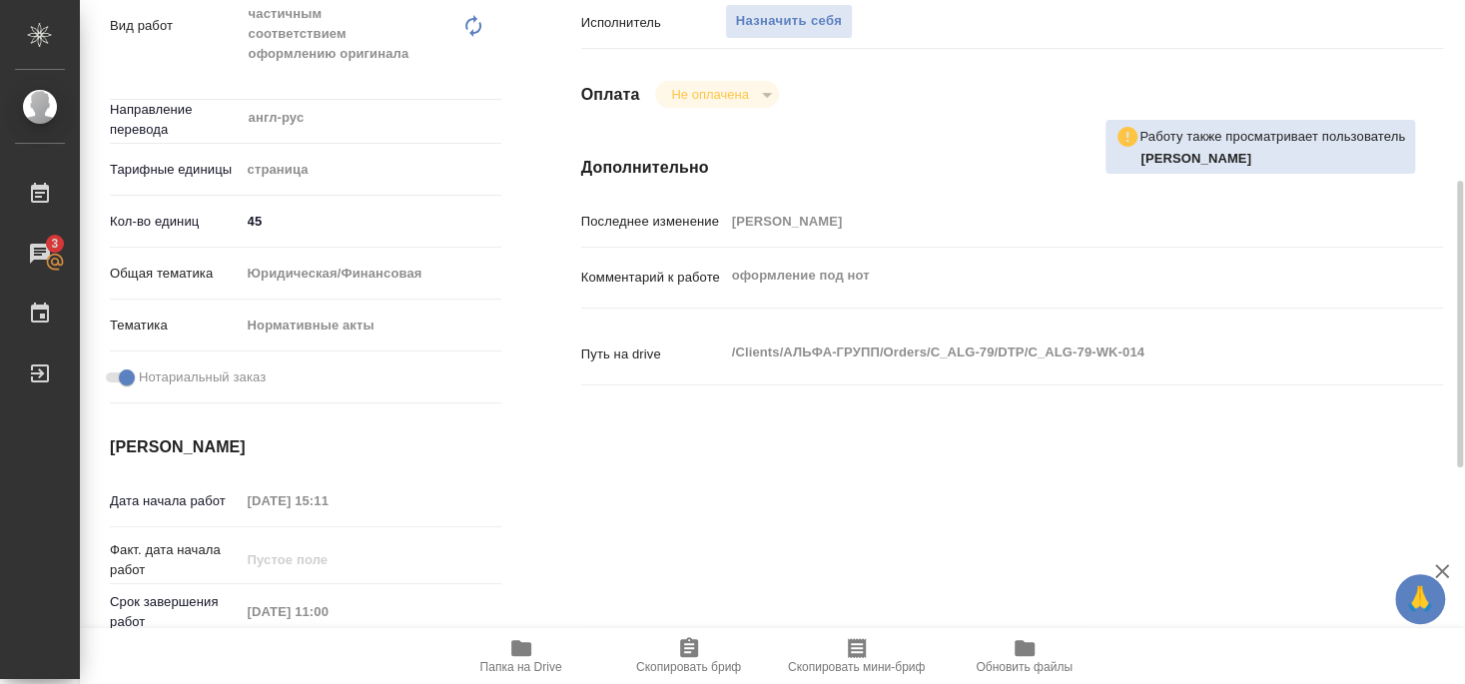
scroll to position [324, 0]
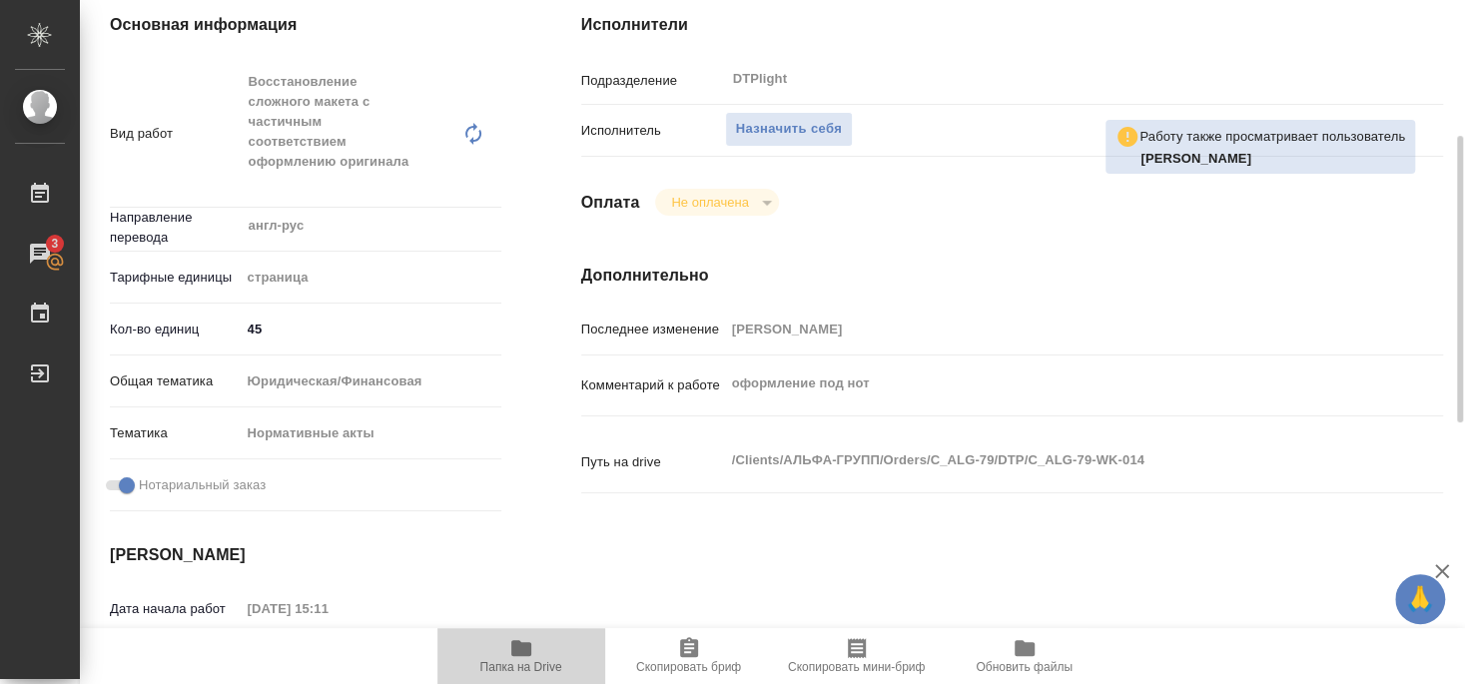
click at [530, 664] on span "Папка на Drive" at bounding box center [521, 667] width 82 height 14
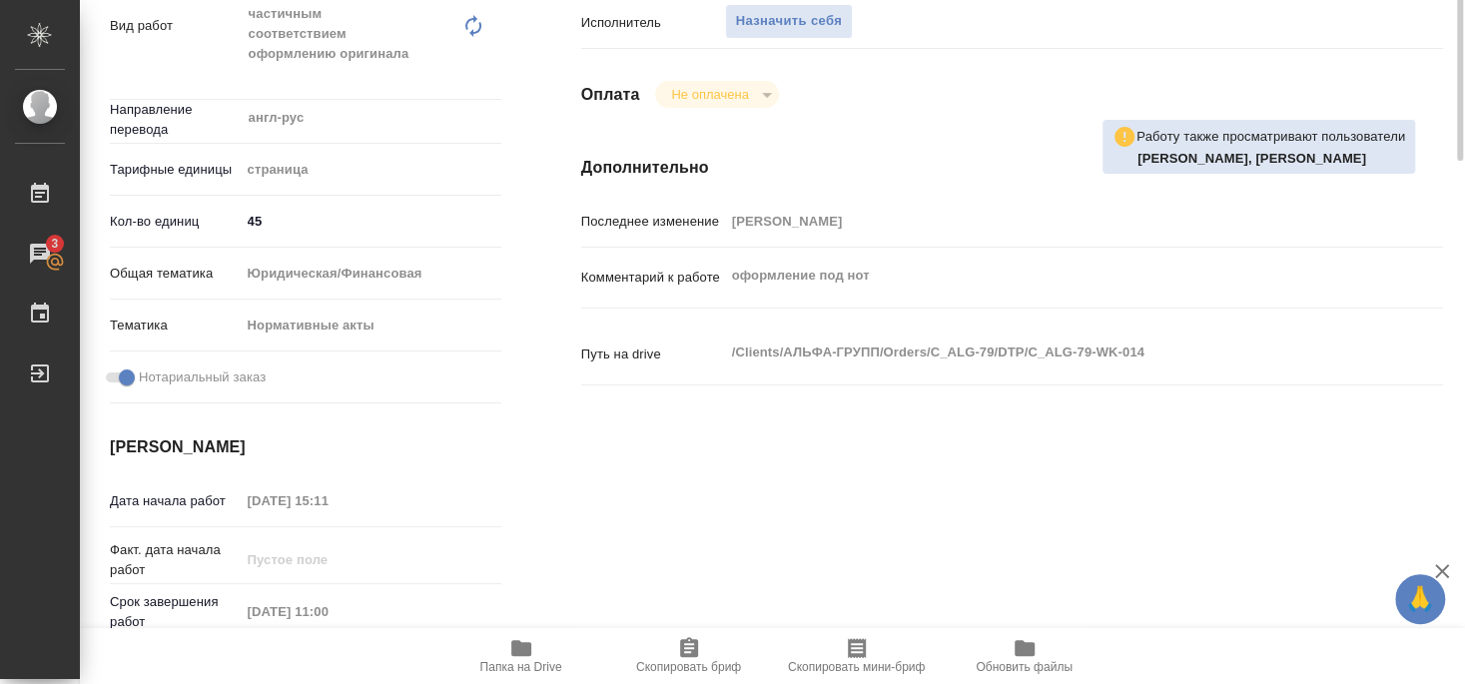
scroll to position [216, 0]
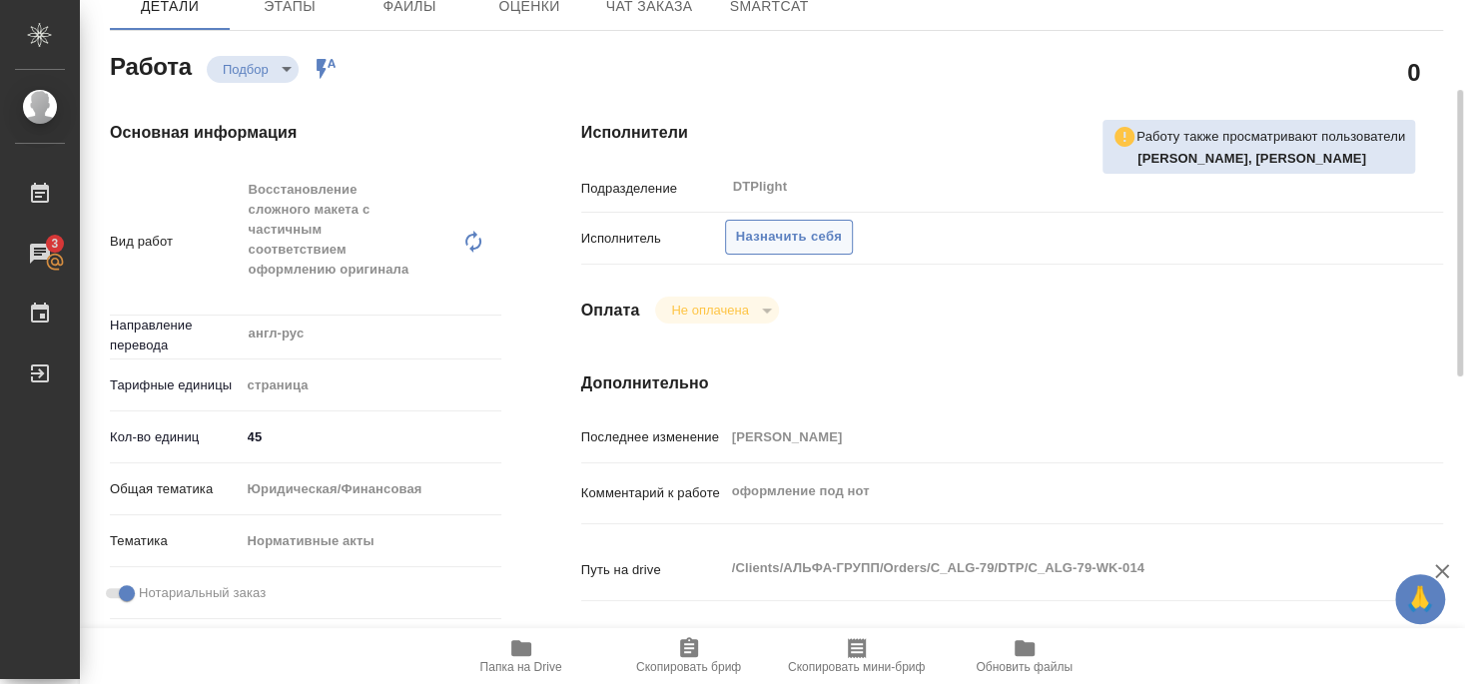
click at [820, 226] on span "Назначить себя" at bounding box center [789, 237] width 106 height 23
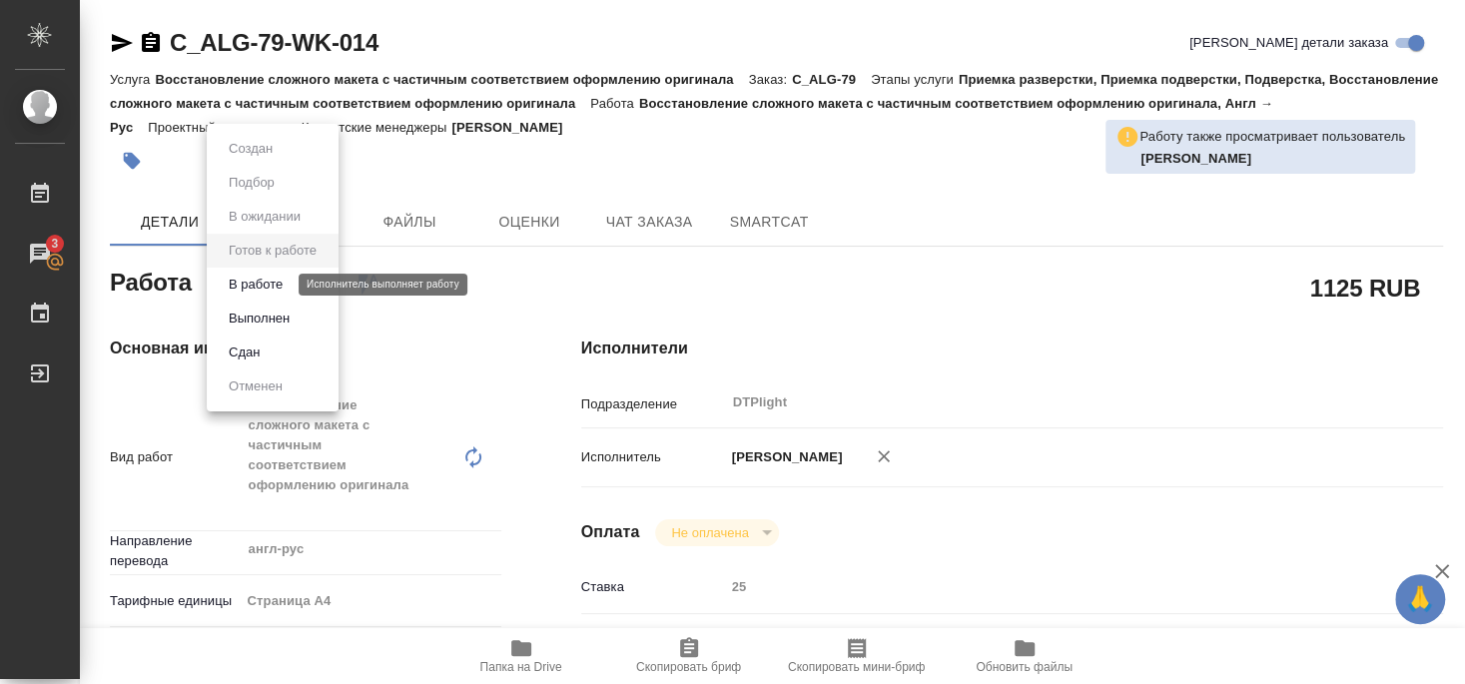
click at [275, 283] on button "В работе" at bounding box center [256, 285] width 66 height 22
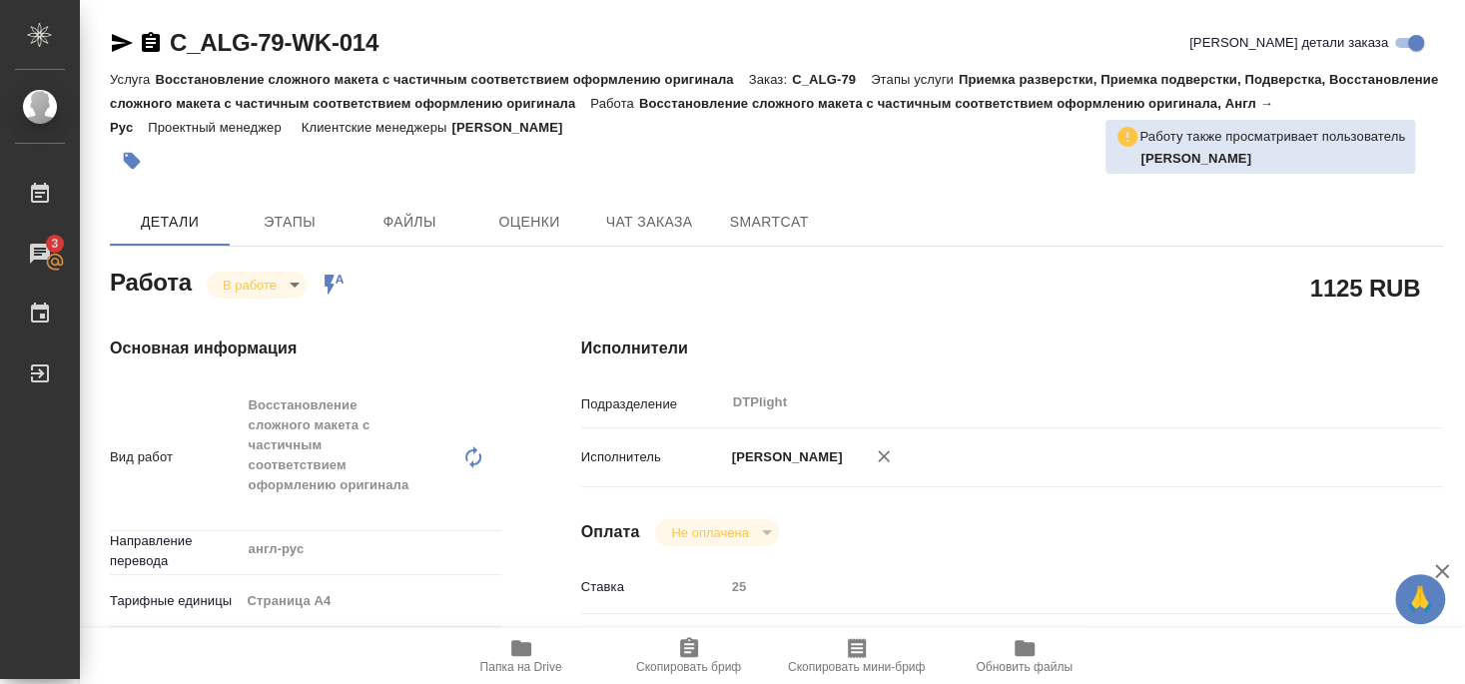
type textarea "x"
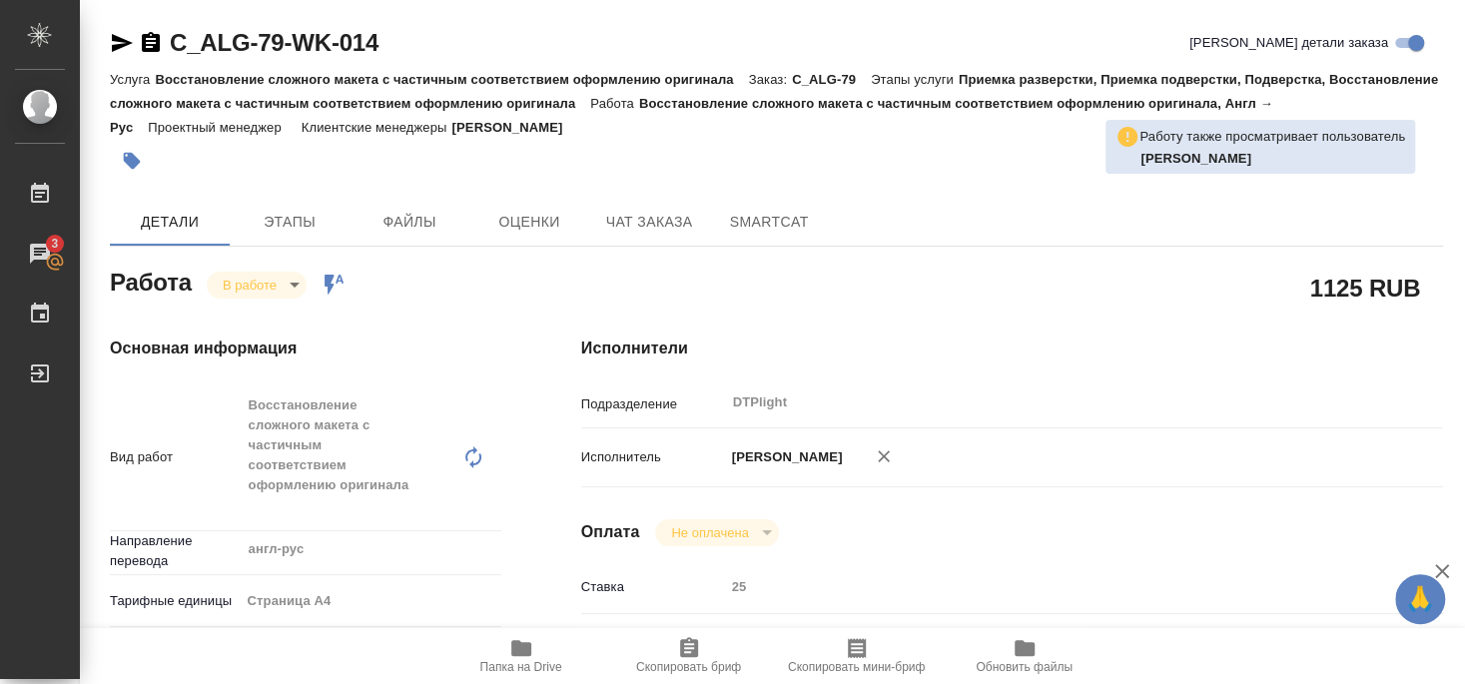
type textarea "x"
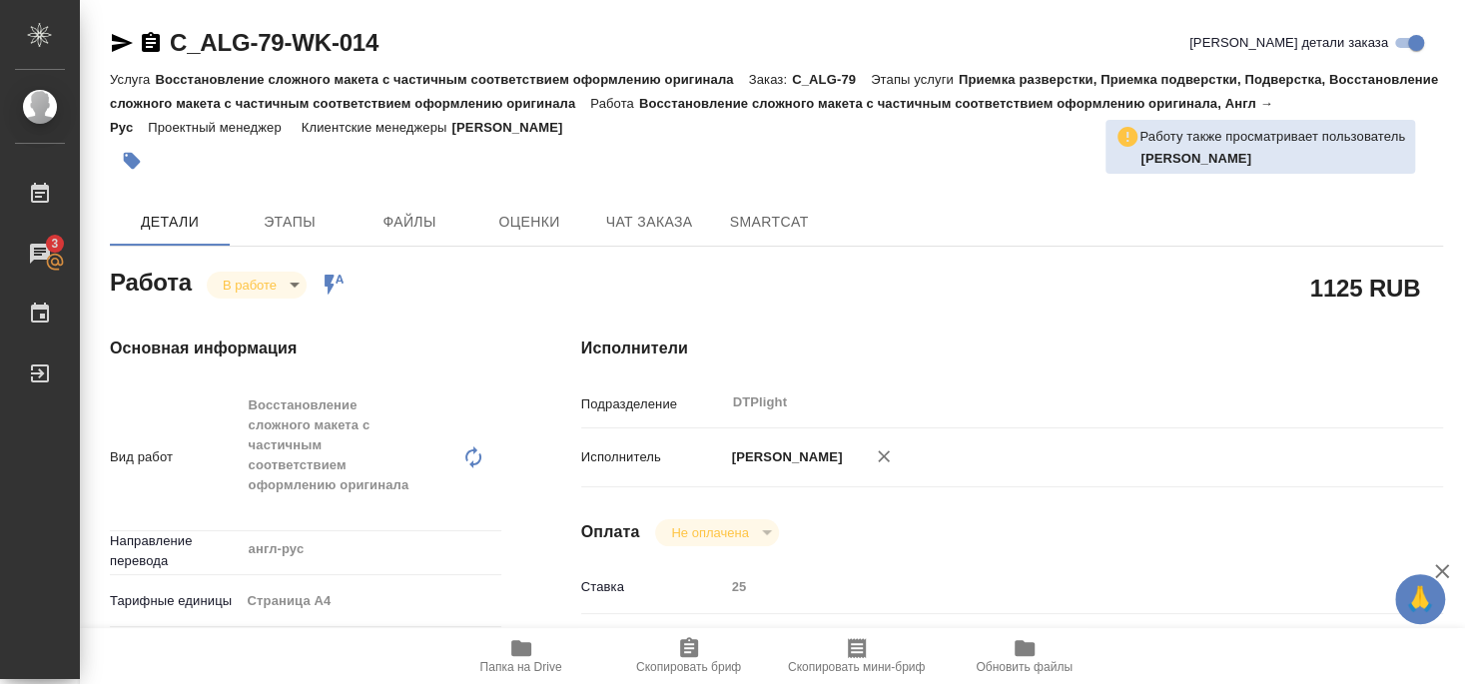
type textarea "x"
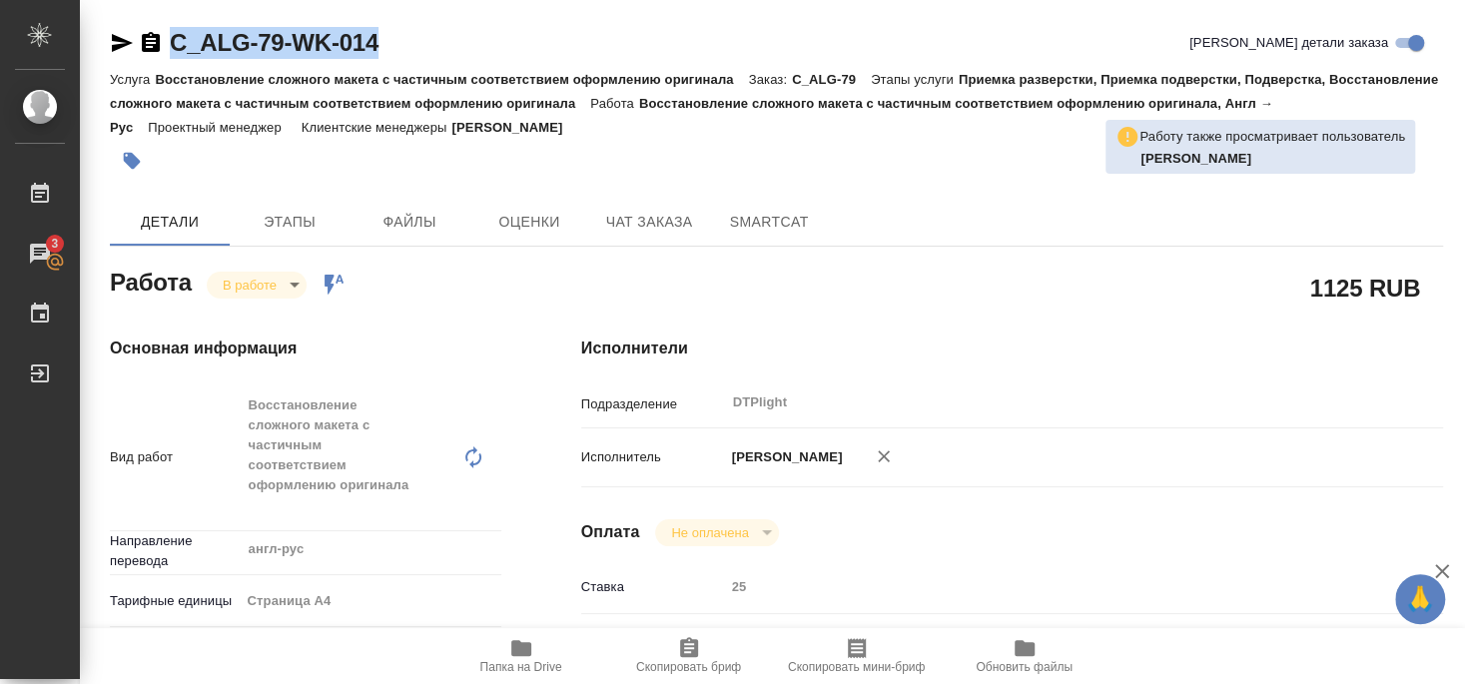
drag, startPoint x: 169, startPoint y: 63, endPoint x: 420, endPoint y: 55, distance: 250.8
click at [420, 55] on div "C_ALG-79-WK-014 [PERSON_NAME] детали заказа" at bounding box center [776, 47] width 1333 height 40
copy link "C_ALG-79-WK-014"
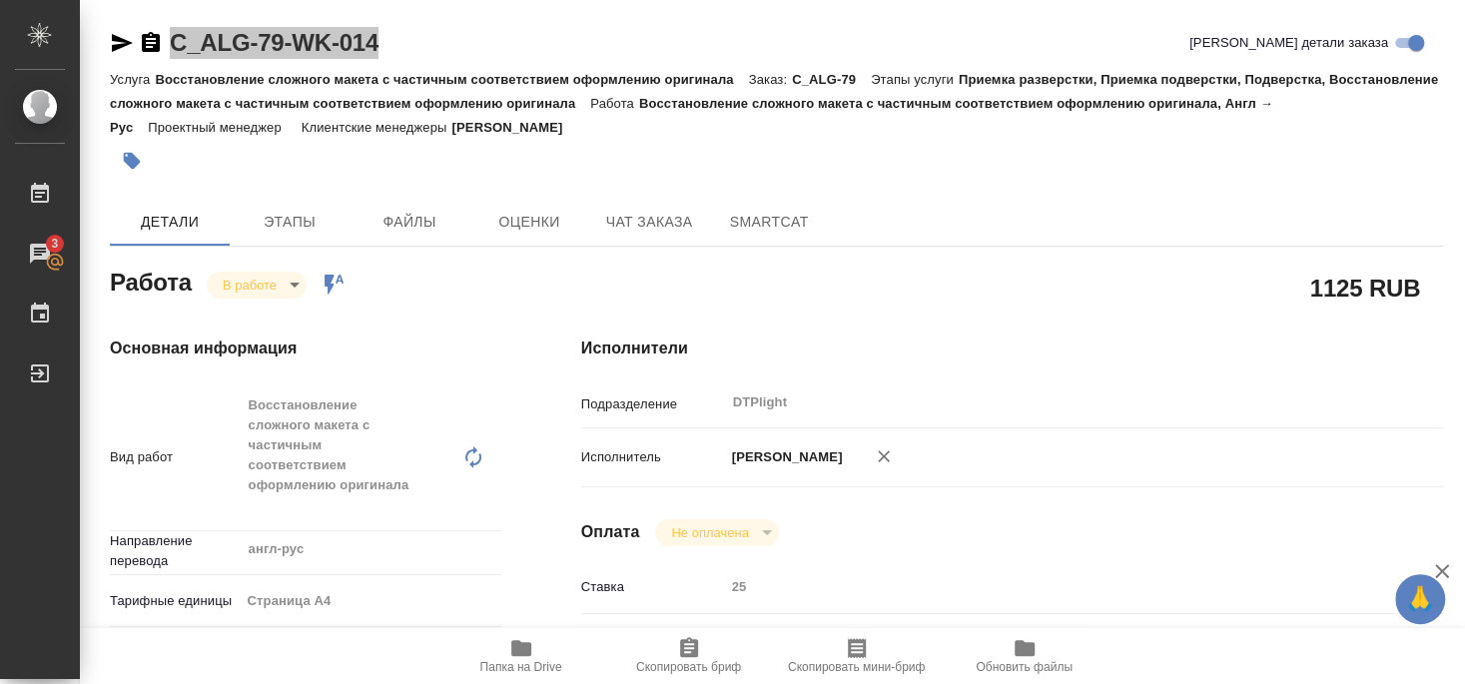
type textarea "x"
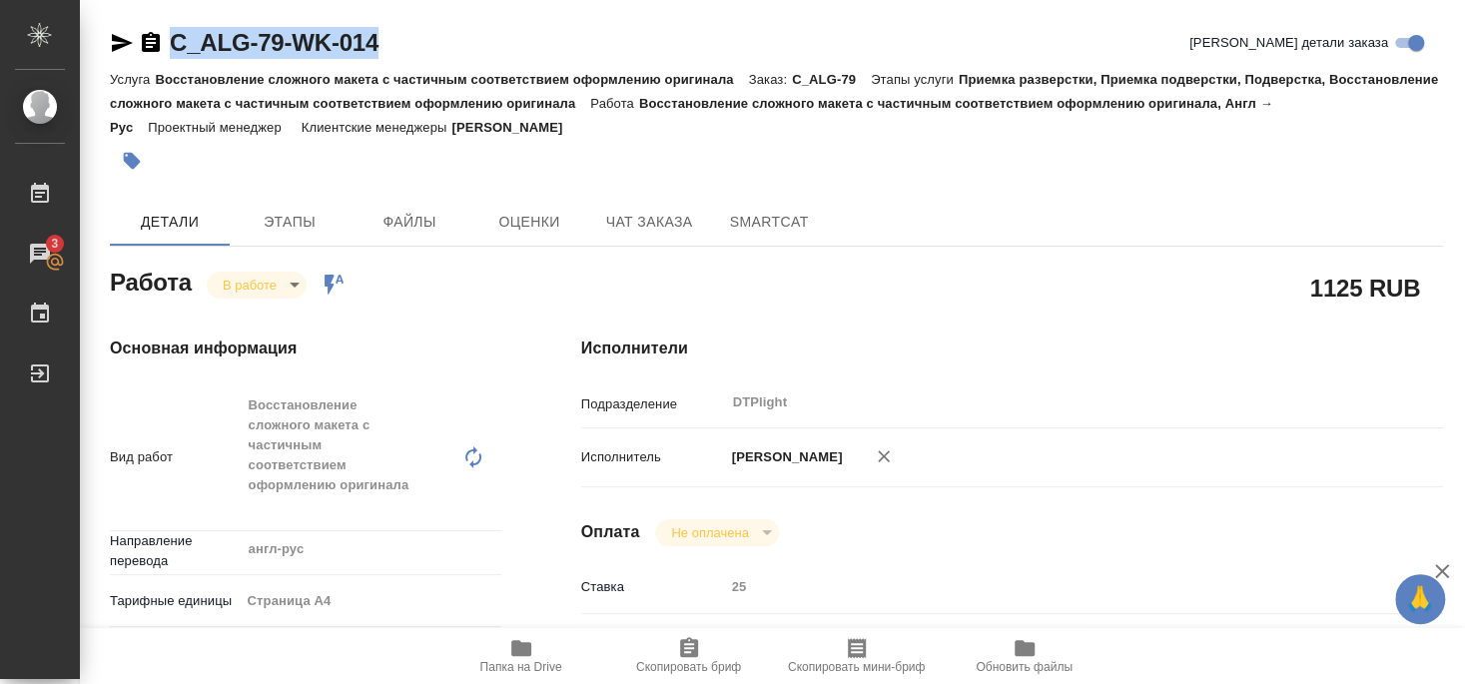
type textarea "x"
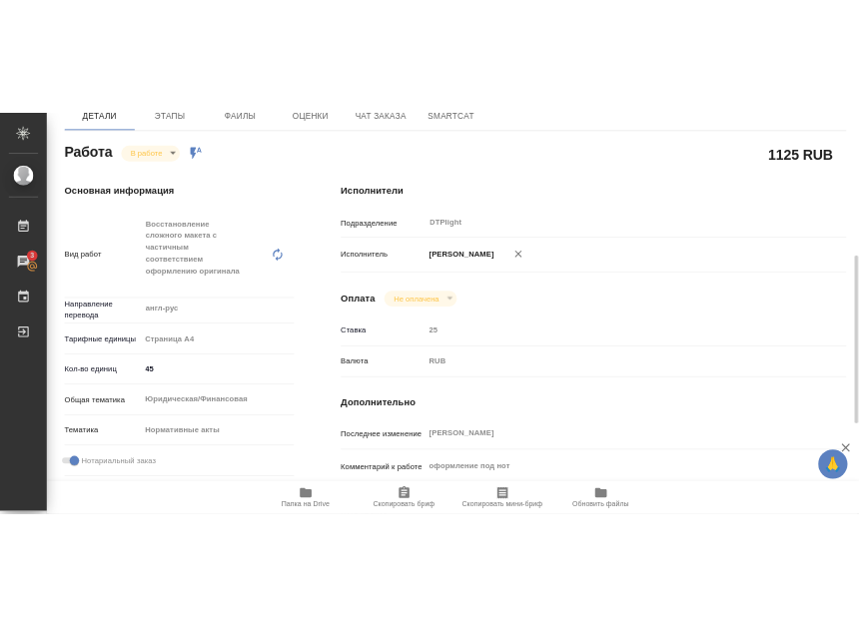
scroll to position [324, 0]
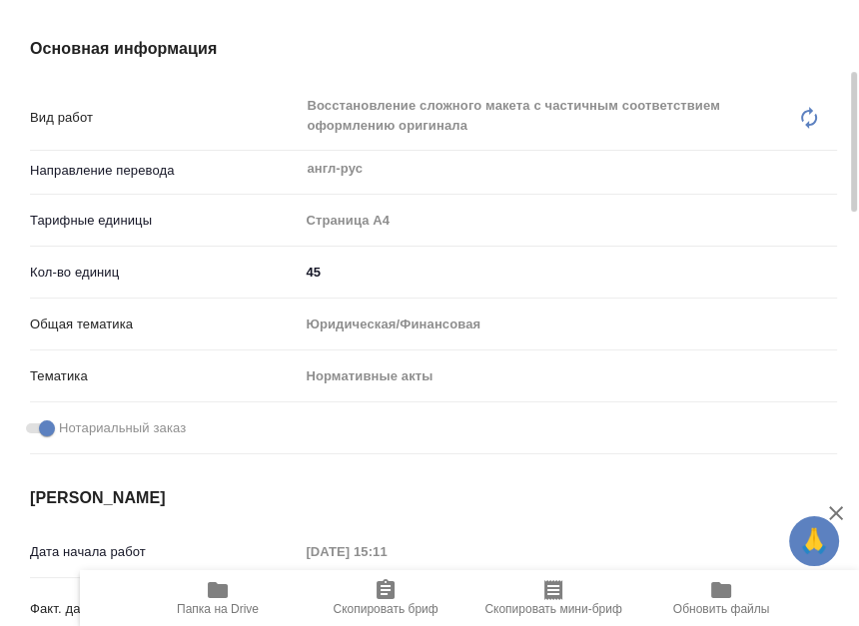
type textarea "x"
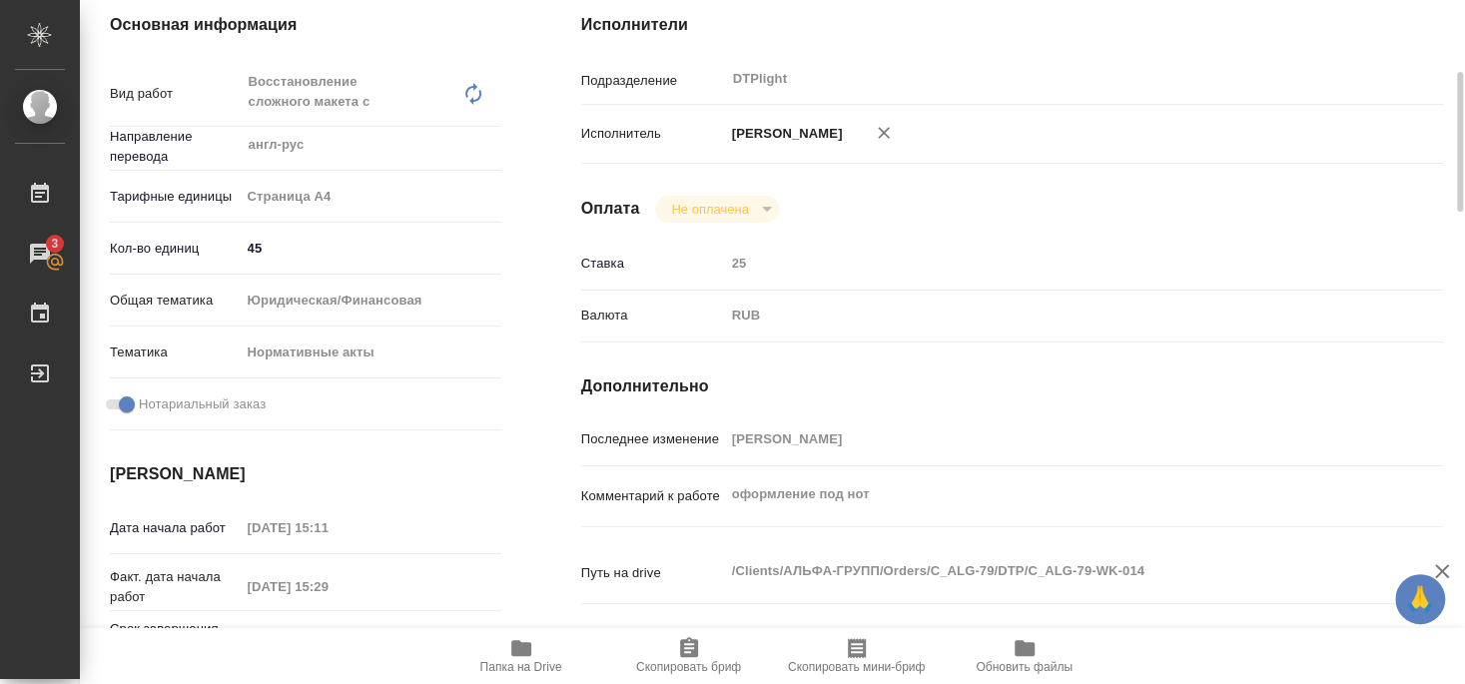
type textarea "x"
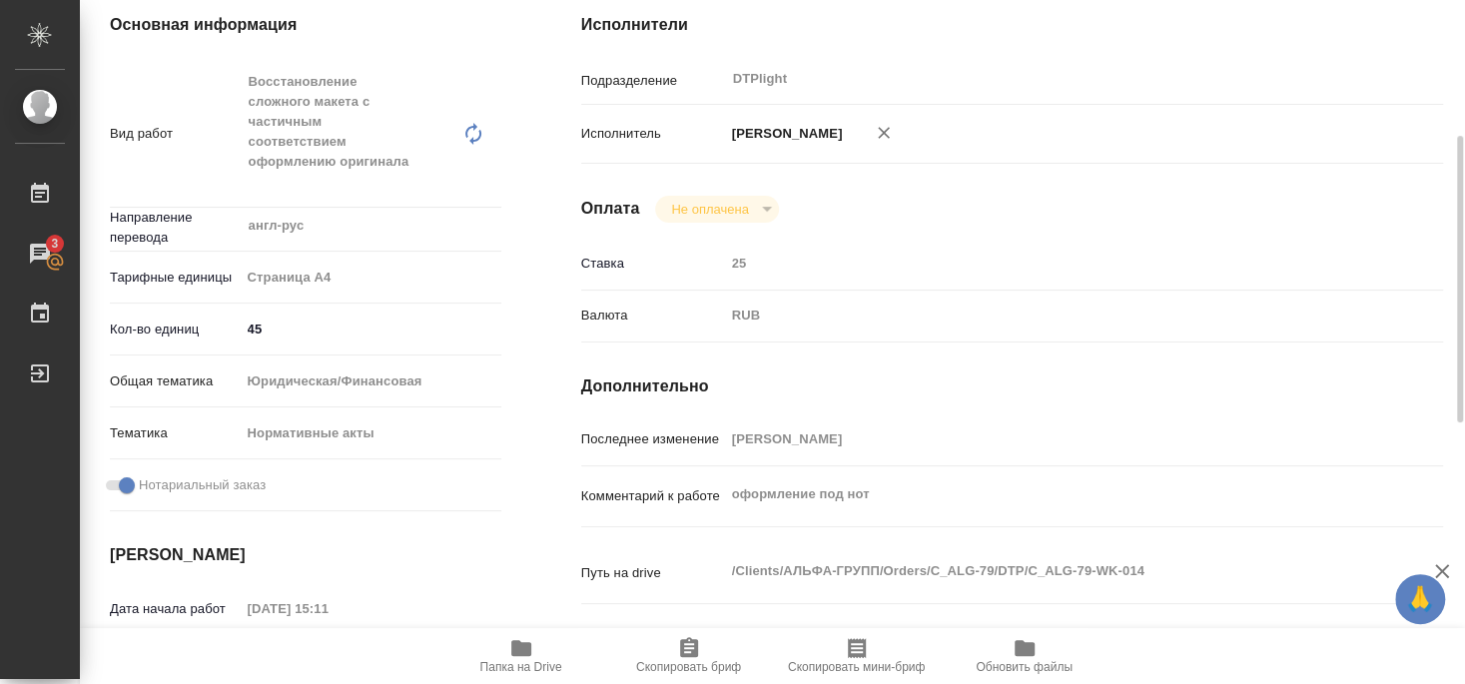
type textarea "x"
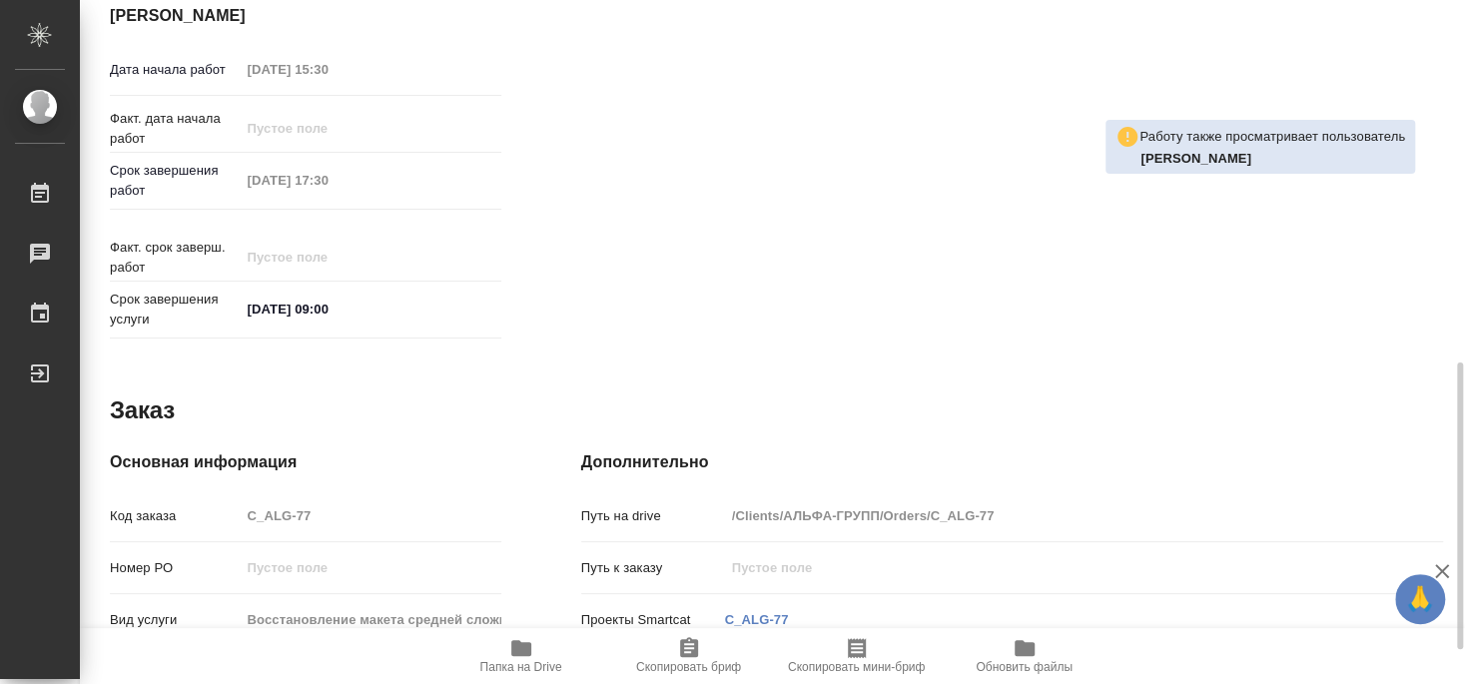
scroll to position [944, 0]
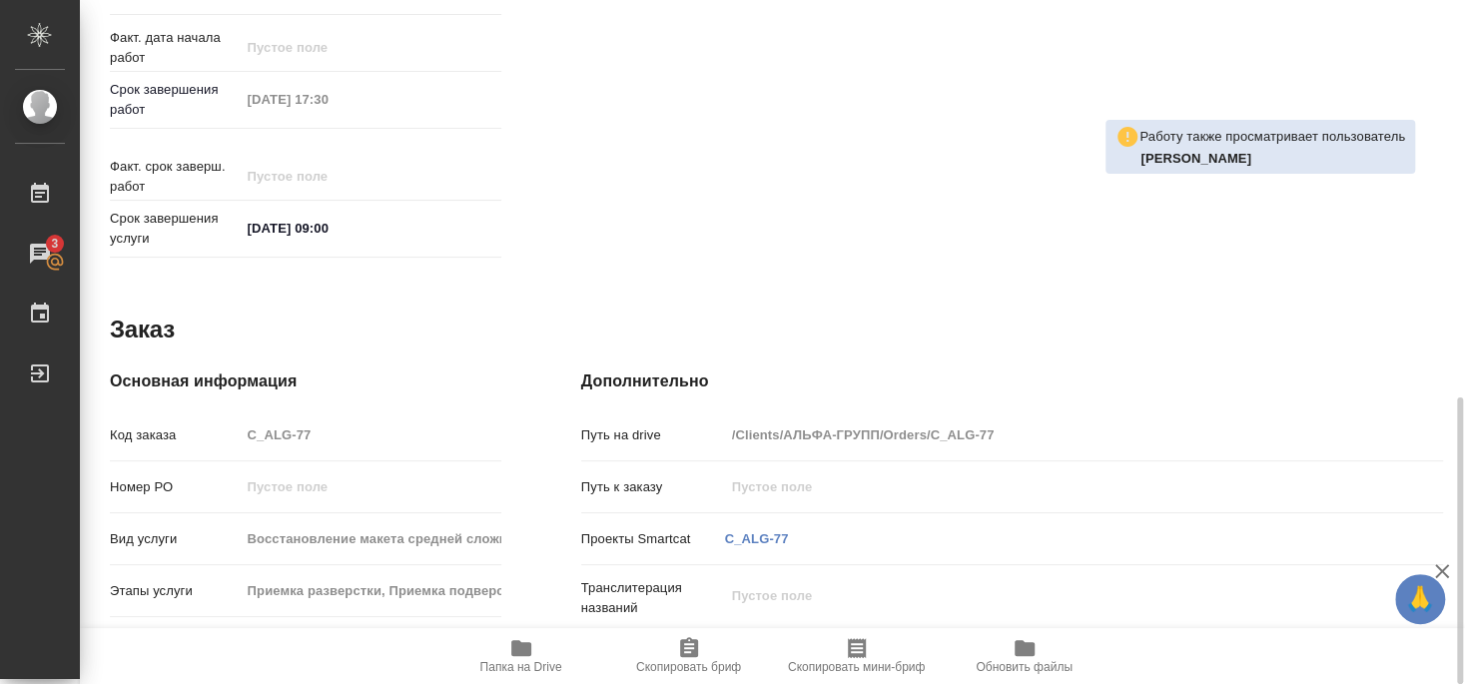
click at [540, 663] on span "Папка на Drive" at bounding box center [521, 667] width 82 height 14
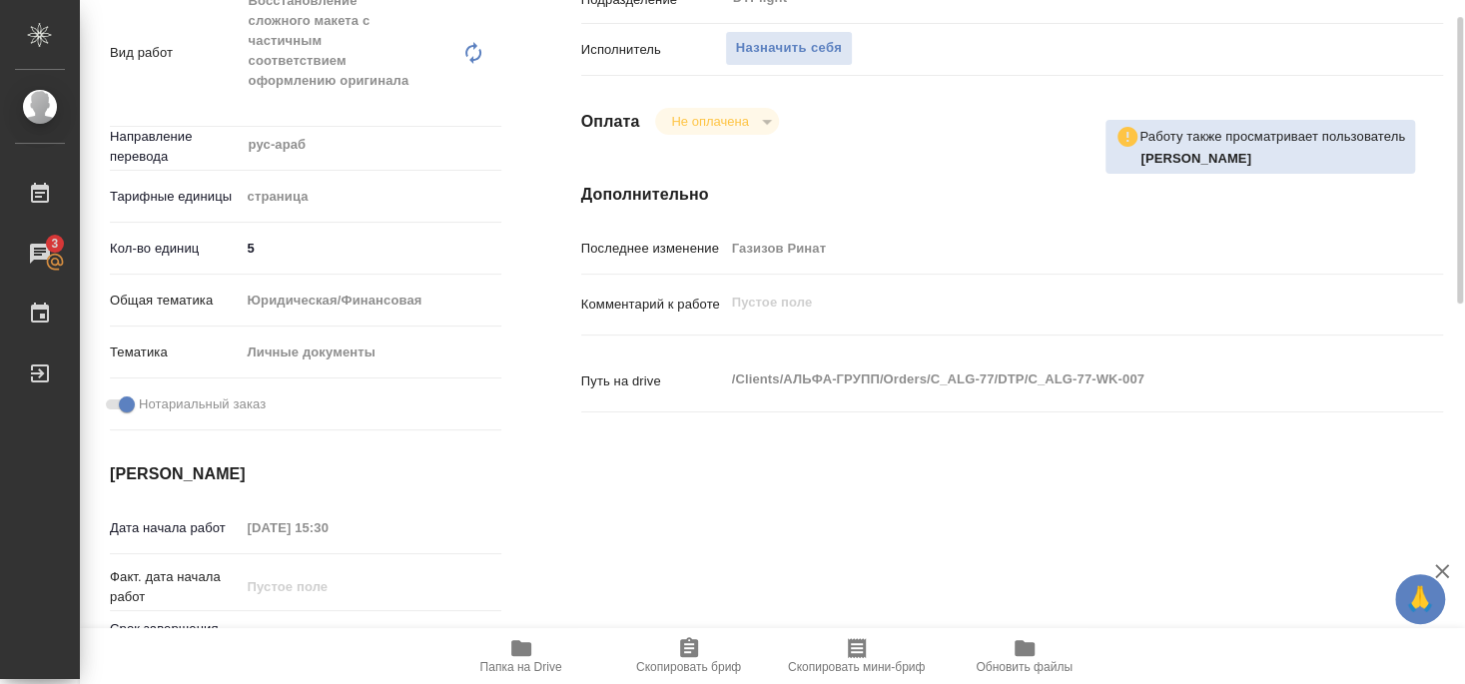
scroll to position [297, 0]
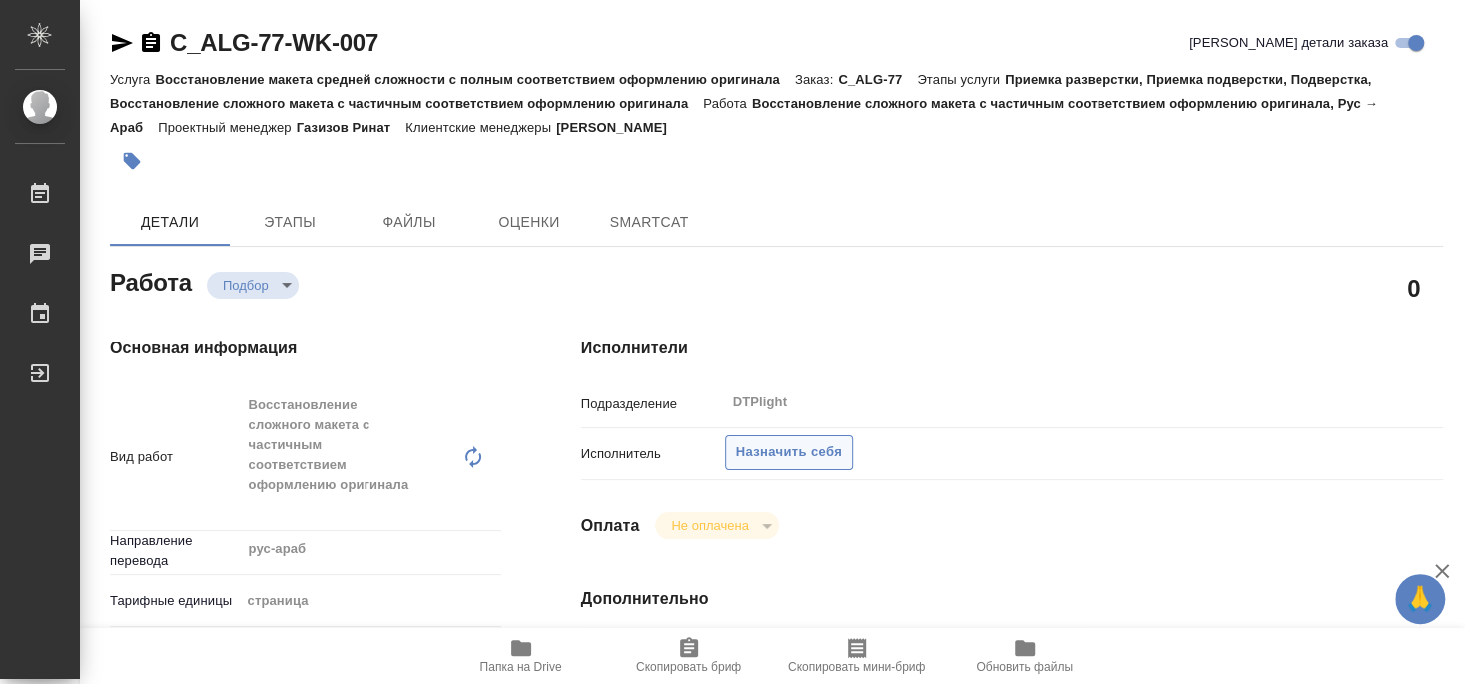
click at [820, 441] on span "Назначить себя" at bounding box center [789, 452] width 106 height 23
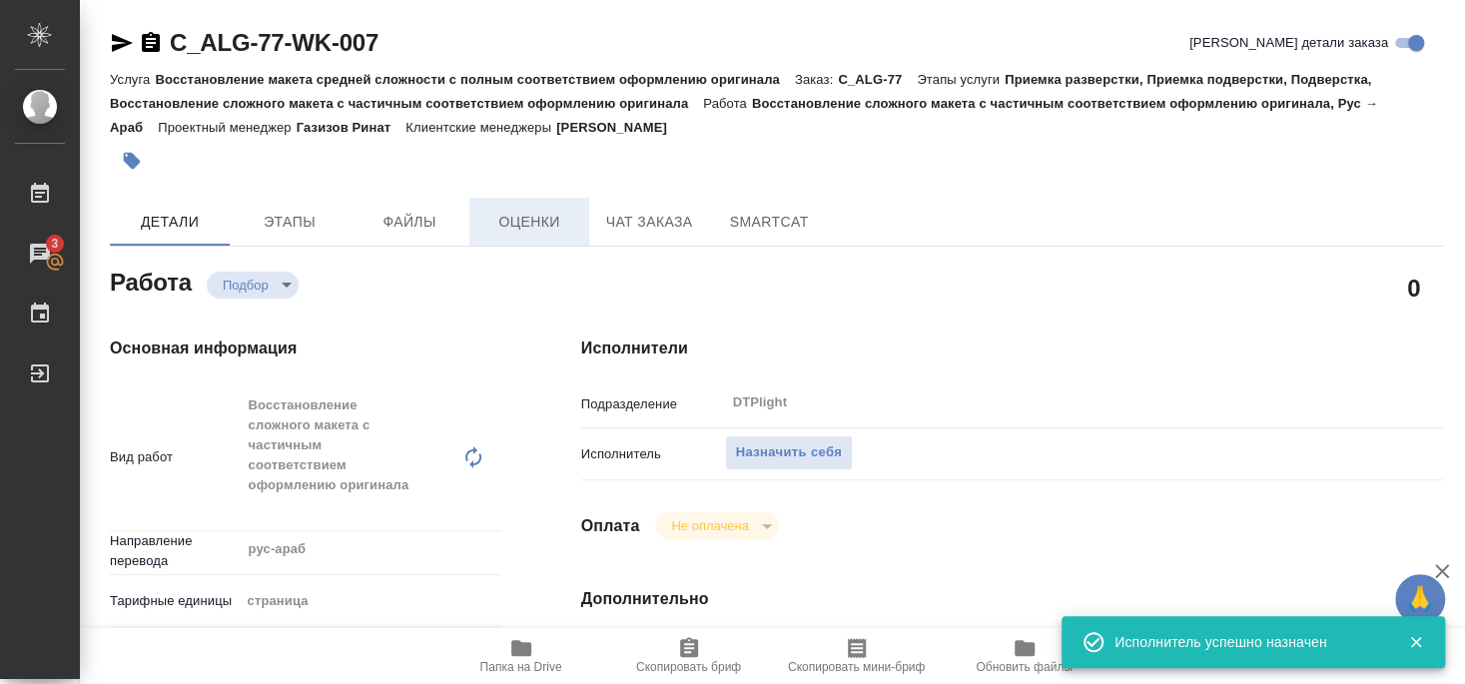
click at [725, 435] on button "Назначить себя" at bounding box center [789, 452] width 128 height 35
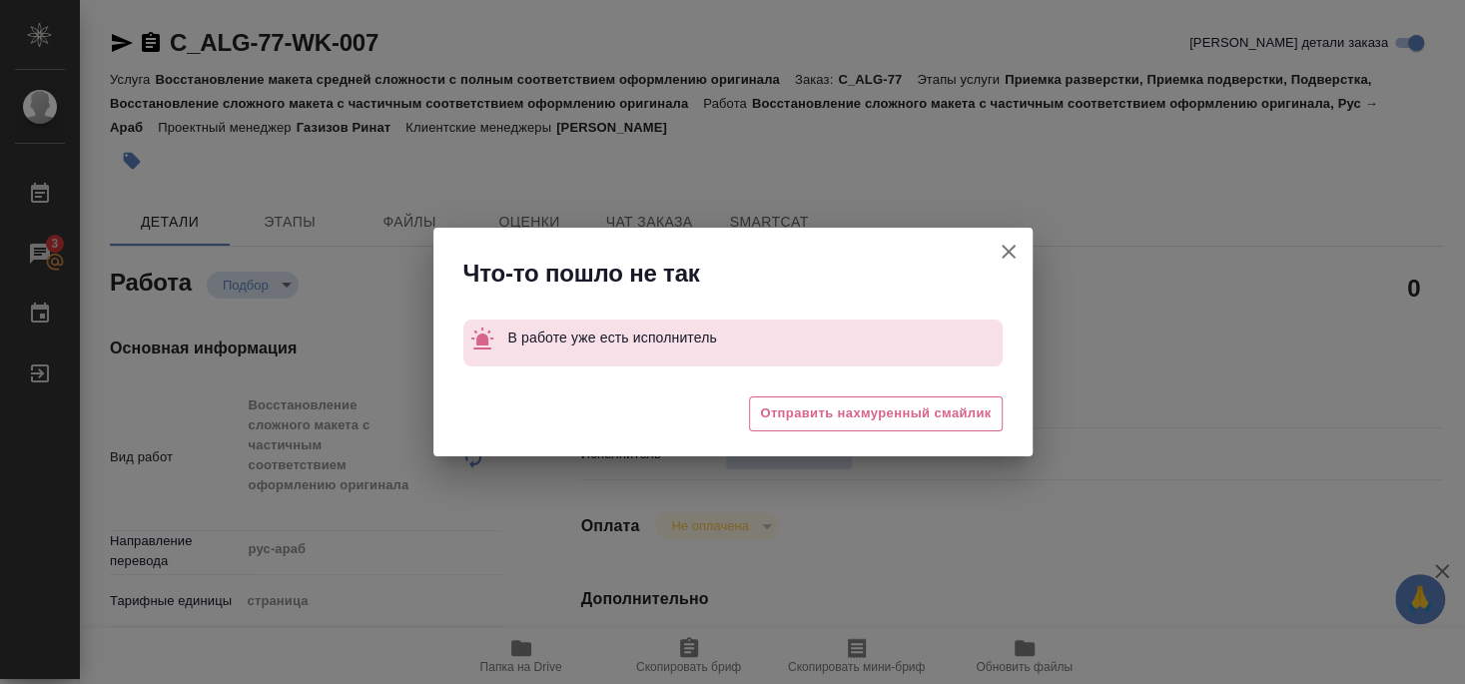
click at [1009, 248] on icon "button" at bounding box center [1009, 252] width 24 height 24
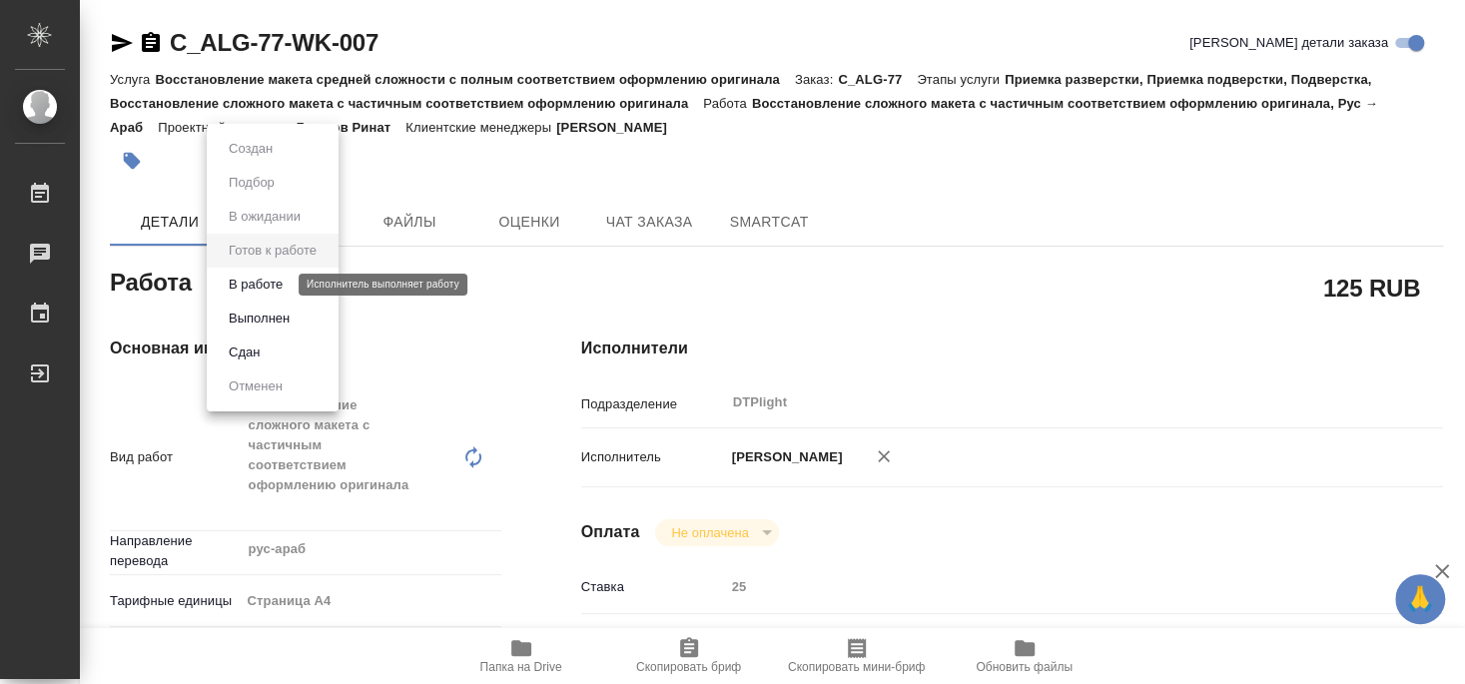
click at [271, 285] on button "В работе" at bounding box center [256, 285] width 66 height 22
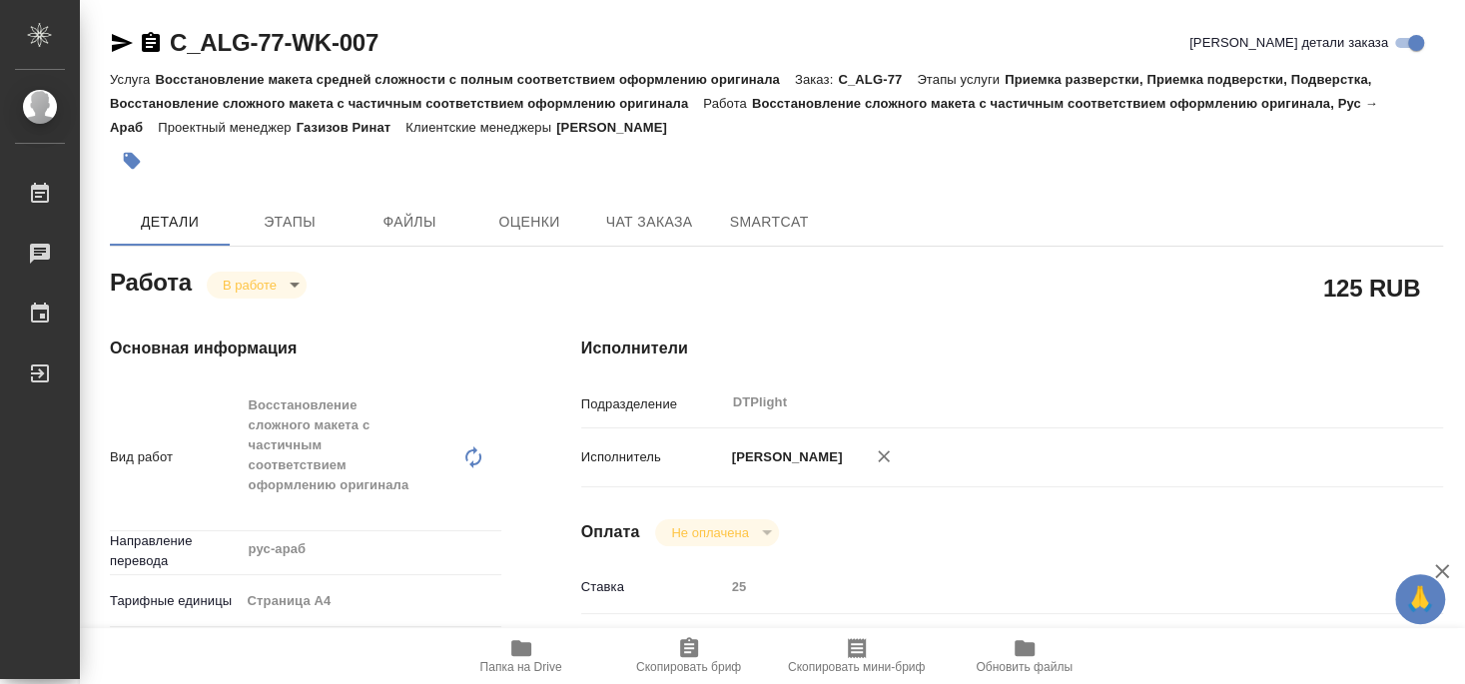
type textarea "x"
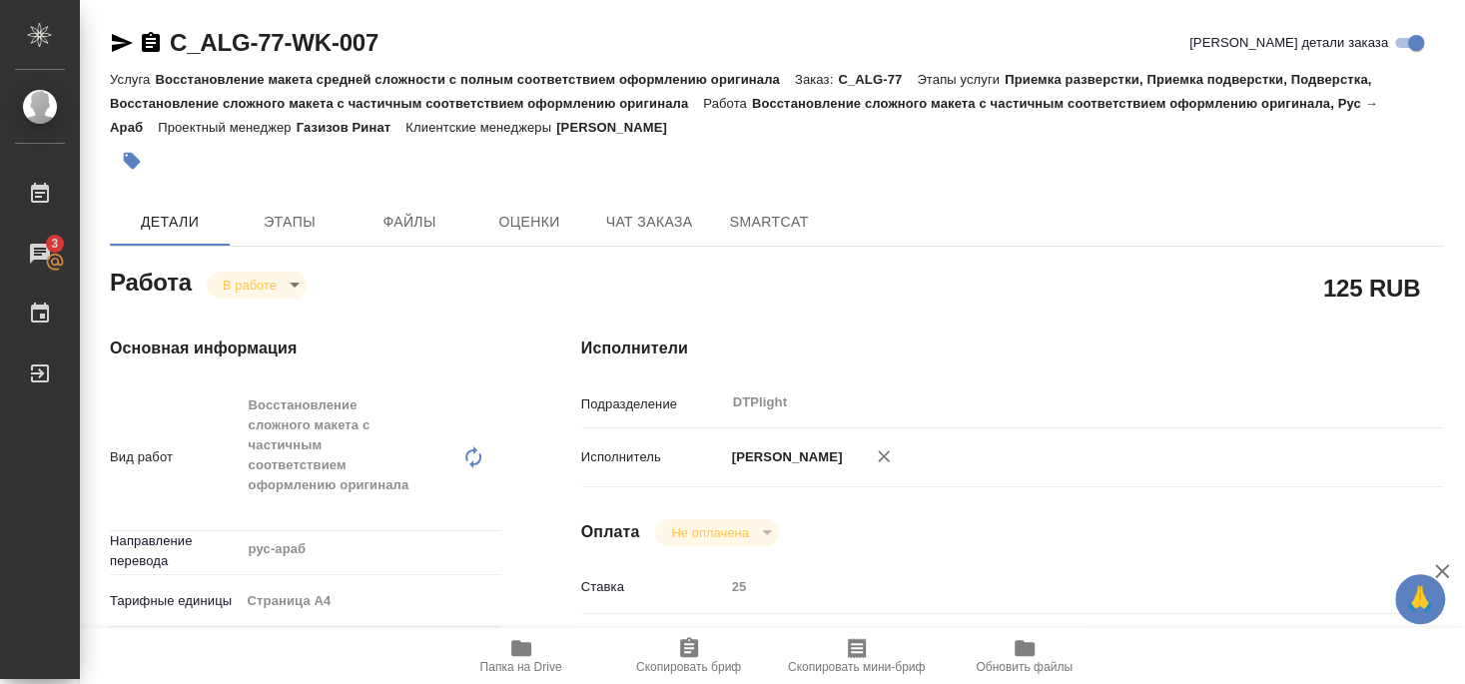
type textarea "x"
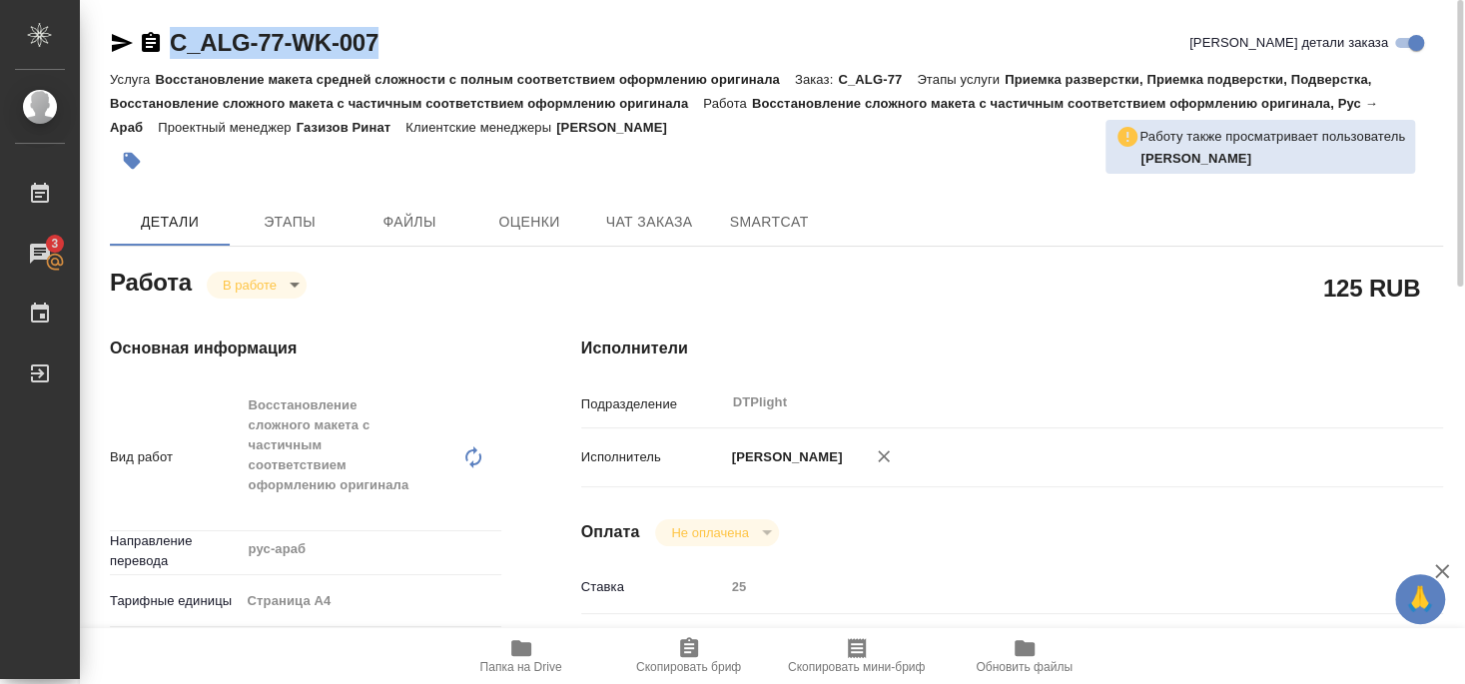
drag, startPoint x: 170, startPoint y: 62, endPoint x: 432, endPoint y: 67, distance: 262.7
click at [432, 67] on div "C_ALG-77-WK-007 Кратко детали заказа" at bounding box center [776, 47] width 1333 height 40
copy link "C_ALG-77-WK-007"
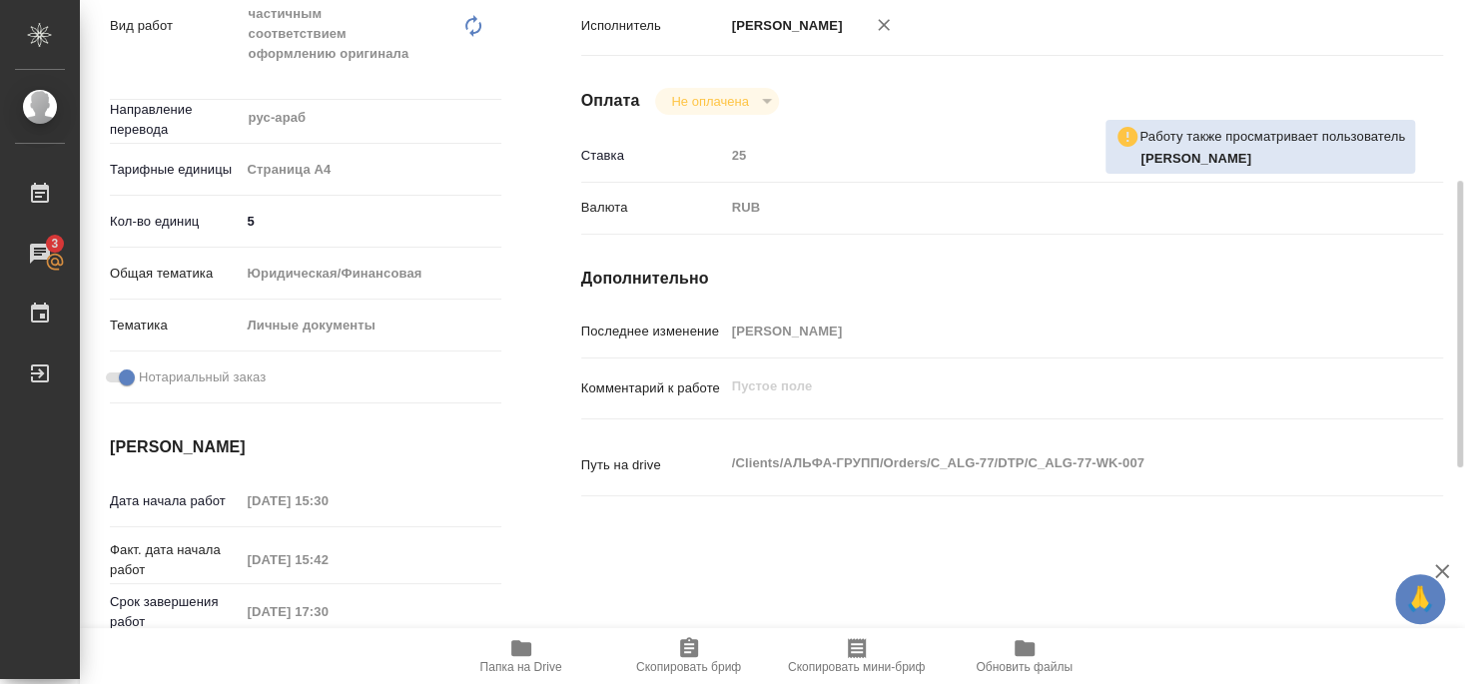
scroll to position [539, 0]
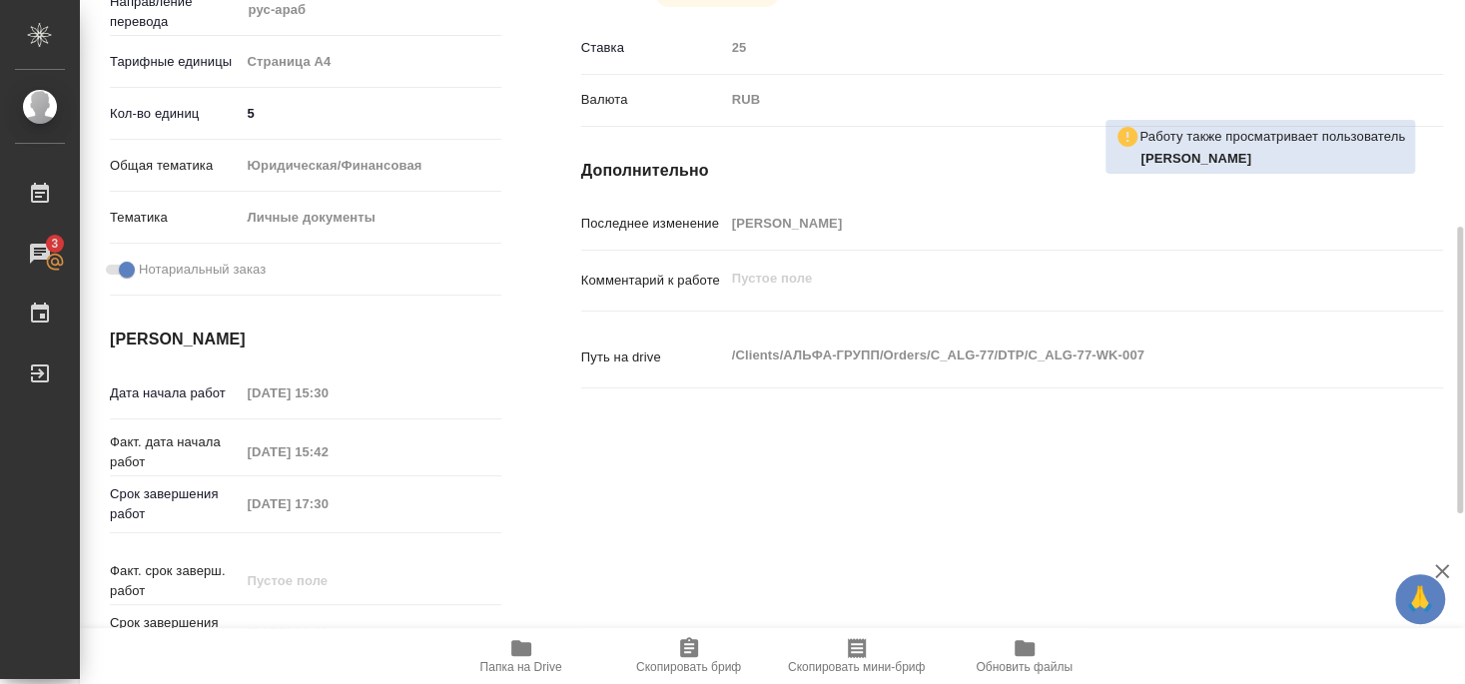
click at [527, 665] on span "Папка на Drive" at bounding box center [521, 667] width 82 height 14
type textarea "x"
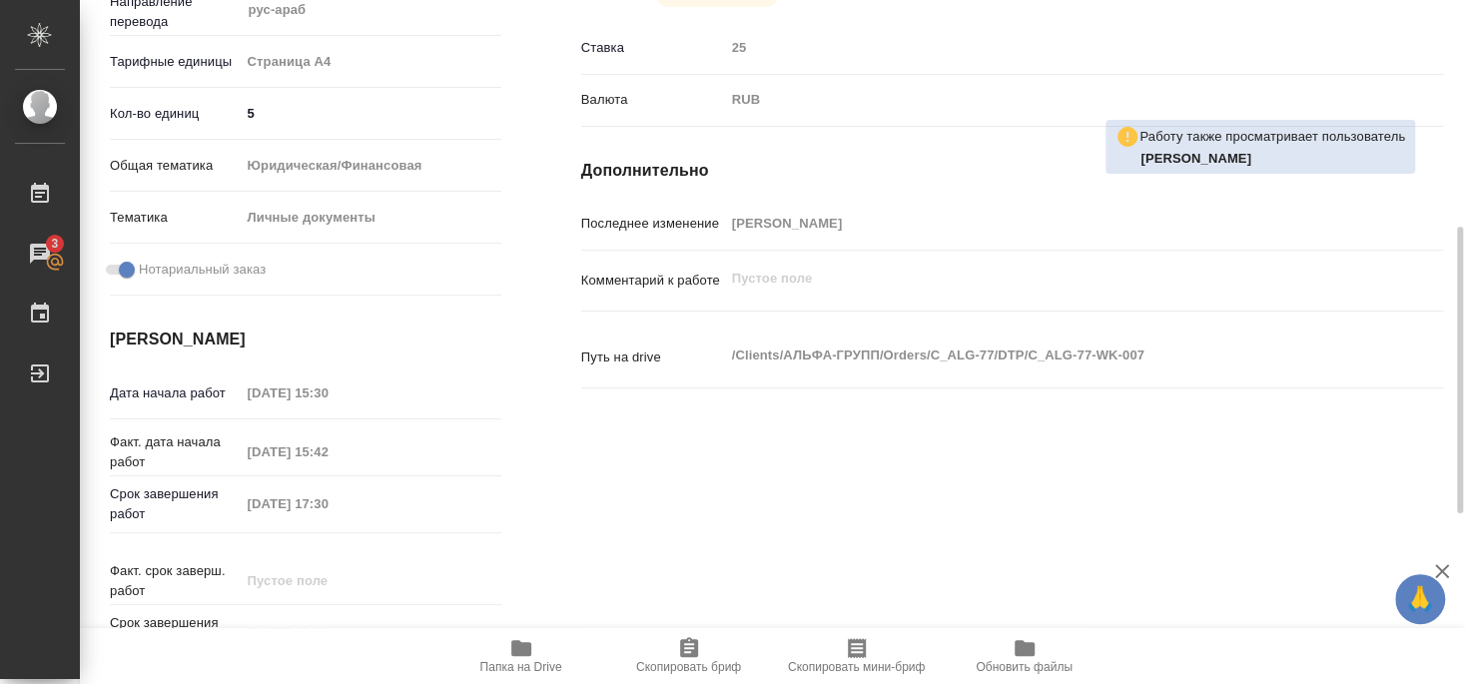
type textarea "x"
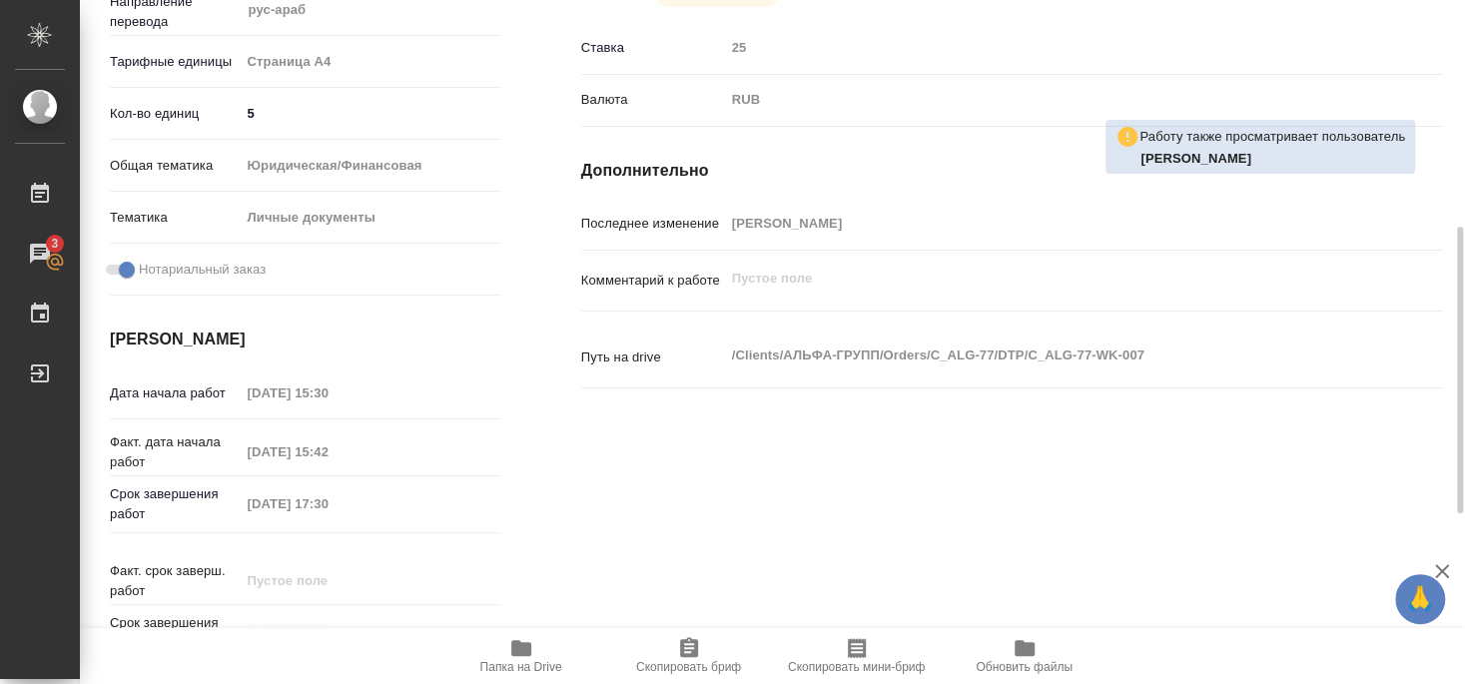
type textarea "x"
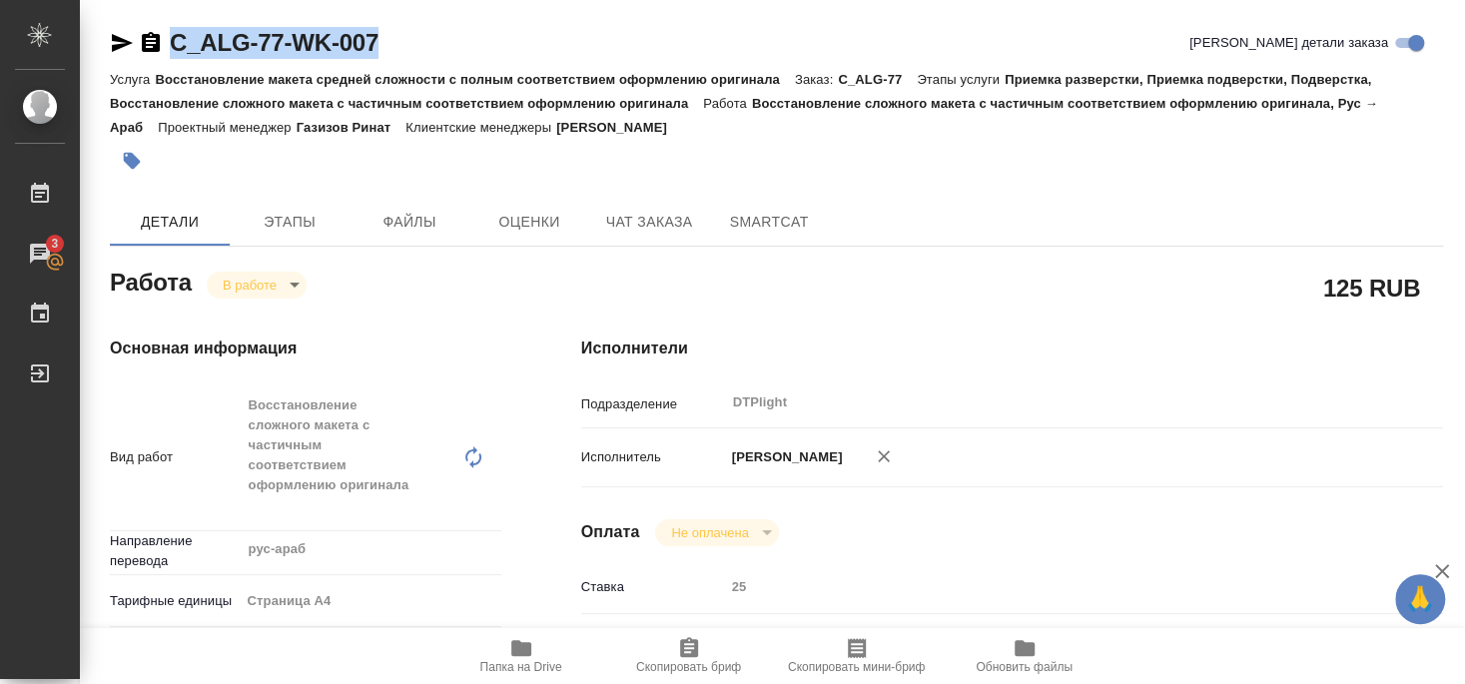
scroll to position [539, 0]
